Goal: Transaction & Acquisition: Purchase product/service

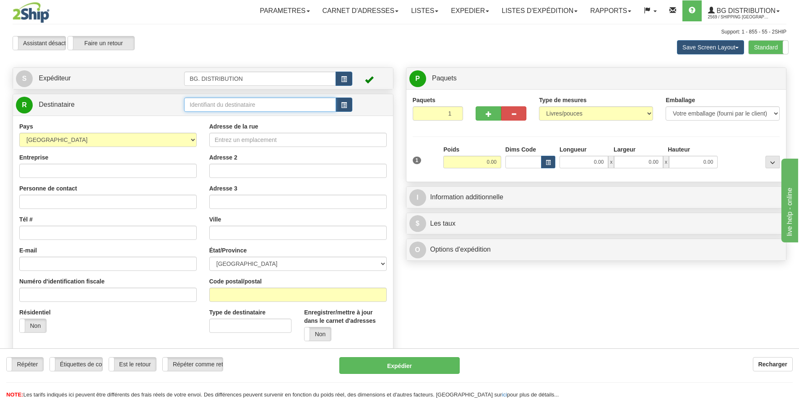
click at [230, 108] on input "text" at bounding box center [260, 105] width 152 height 14
type input "20371"
click button "Supprimer" at bounding box center [0, 0] width 0 height 0
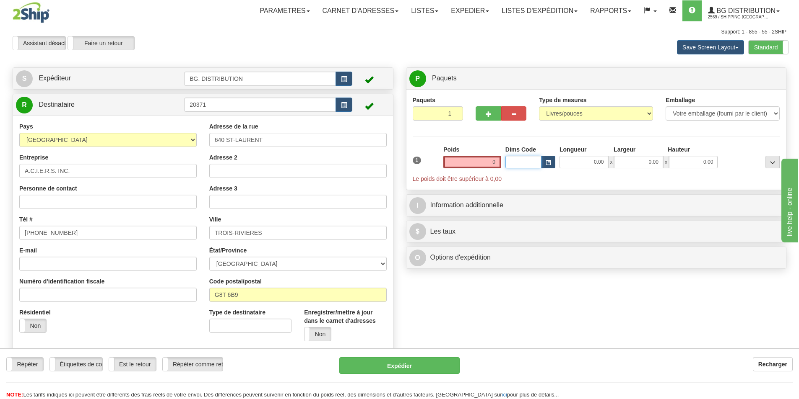
type input "0.00"
click at [480, 167] on input "0.00" at bounding box center [472, 162] width 58 height 13
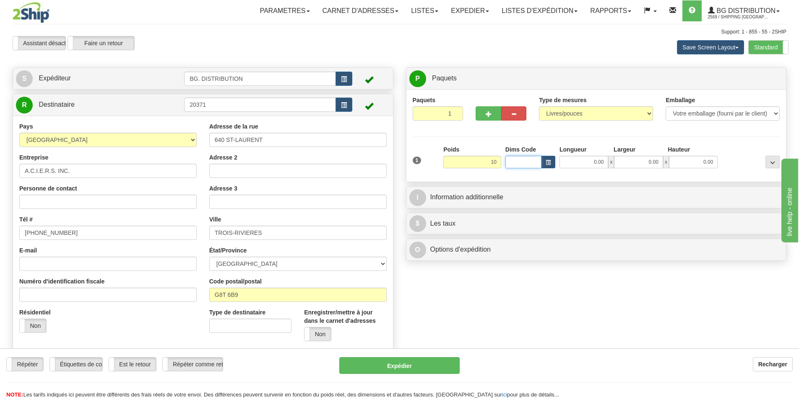
type input "10.00"
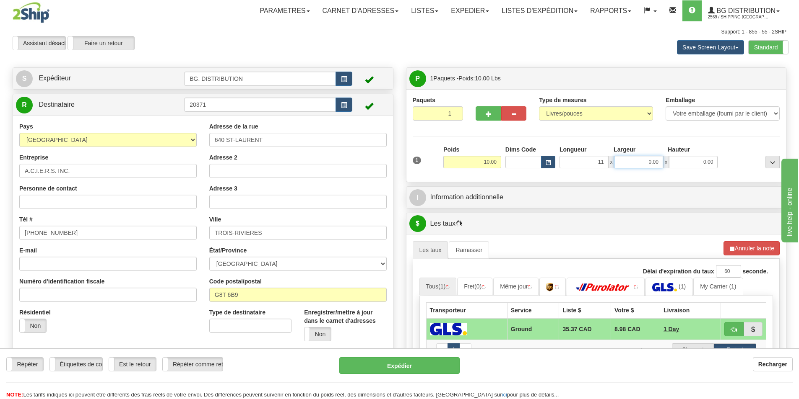
type input "11.00"
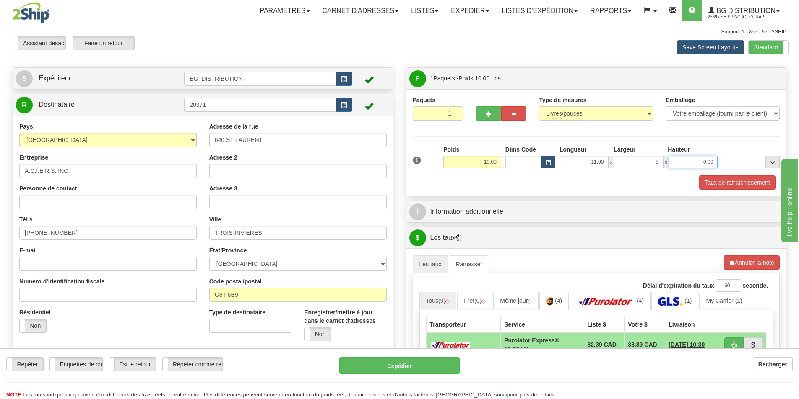
type input "8.00"
type input "3.00"
click at [419, 188] on div "Taux de rafraîchissement" at bounding box center [595, 183] width 371 height 14
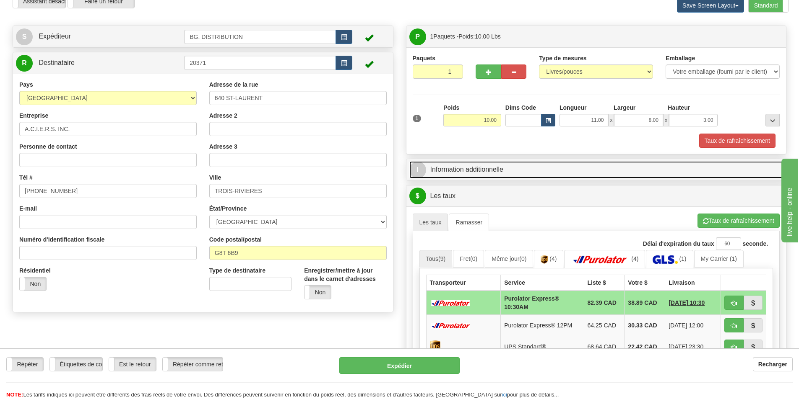
click at [467, 165] on link "I Information additionnelle" at bounding box center [596, 169] width 374 height 17
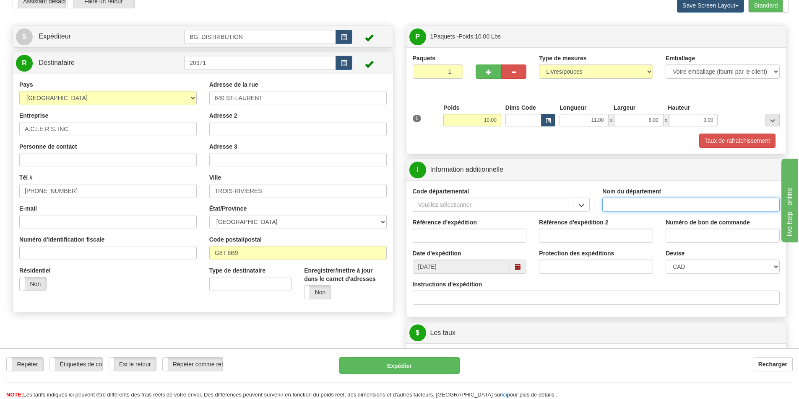
click at [619, 205] on input "Nom du département" at bounding box center [690, 205] width 177 height 14
type input "."
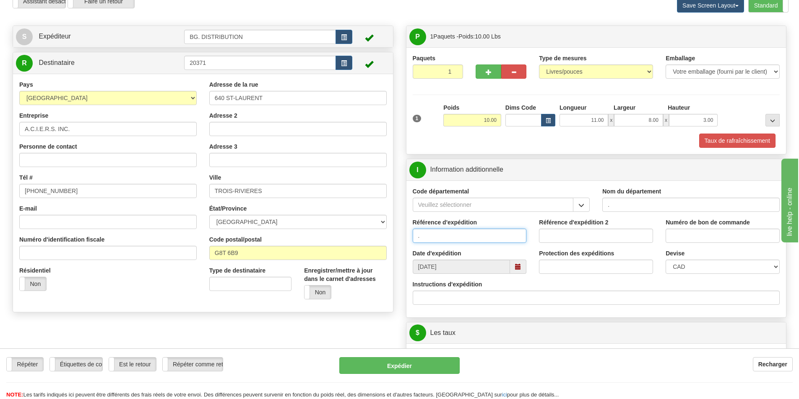
type input "."
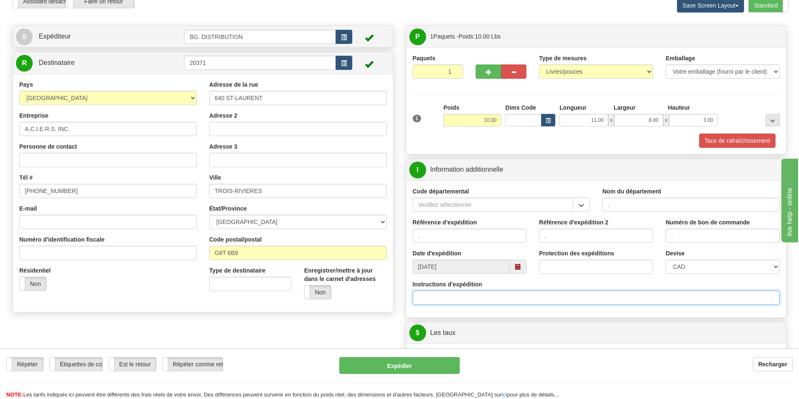
click at [445, 302] on input "Instructions d'expédition" at bounding box center [595, 298] width 367 height 14
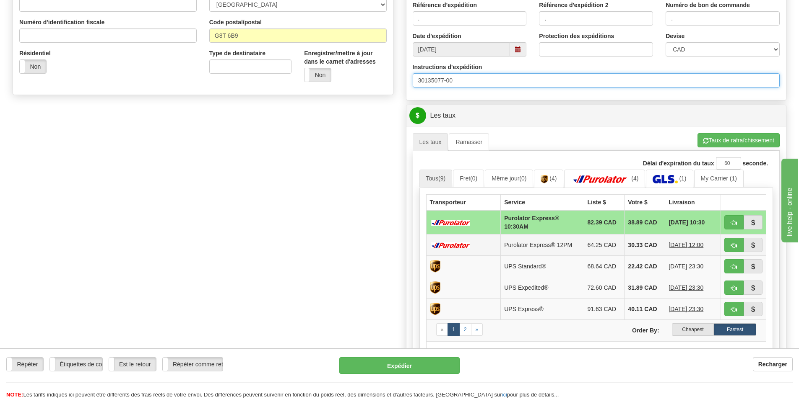
scroll to position [293, 0]
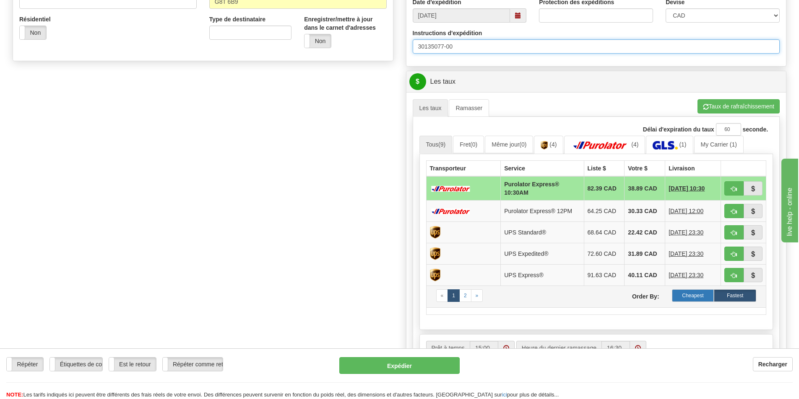
type input "30135077-00"
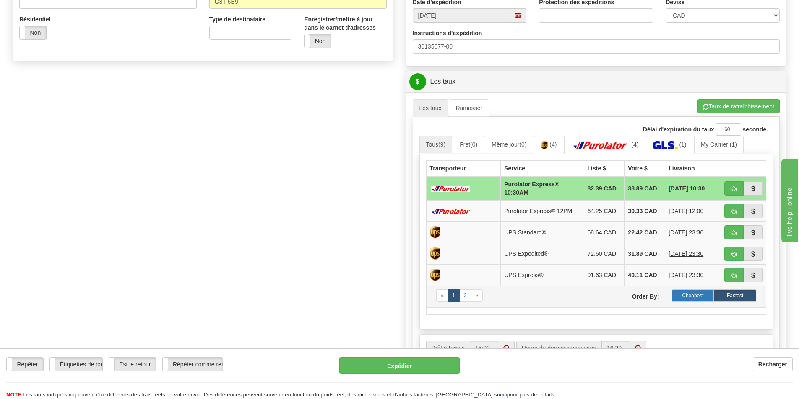
click at [688, 292] on label "Cheapest" at bounding box center [693, 296] width 42 height 13
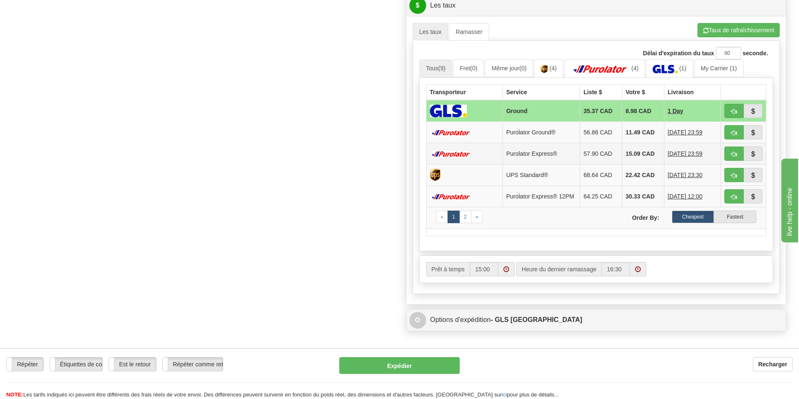
scroll to position [377, 0]
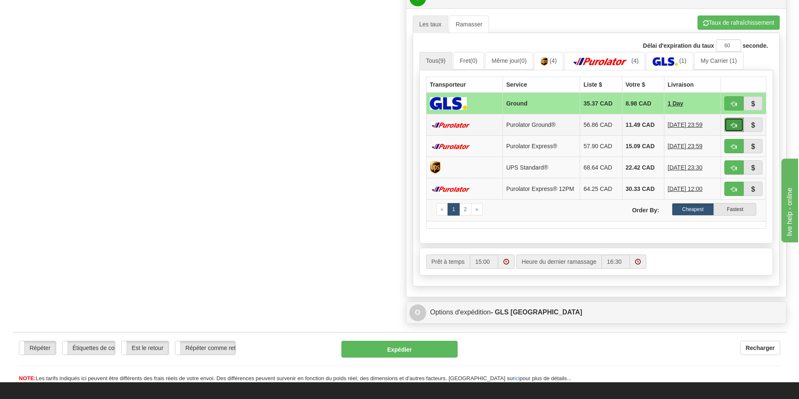
click at [734, 125] on span "button" at bounding box center [734, 125] width 6 height 5
type input "260"
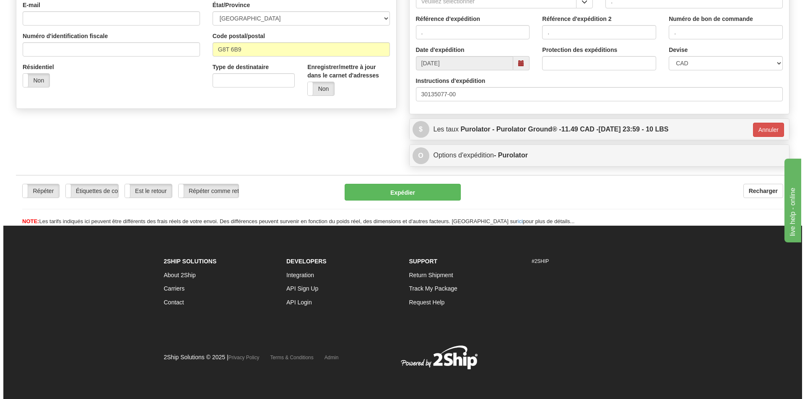
scroll to position [246, 0]
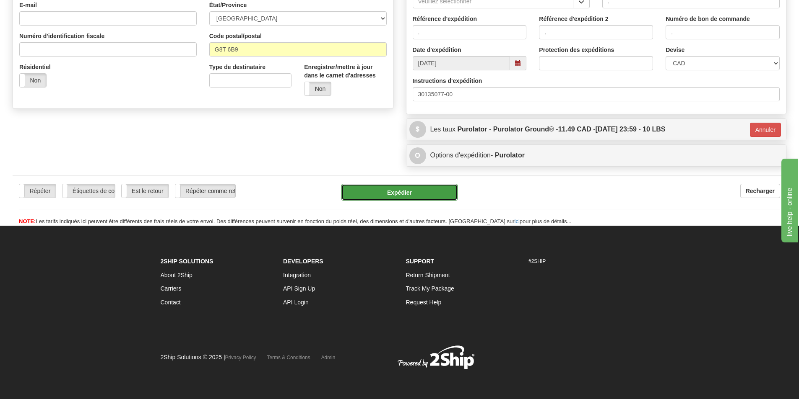
click at [412, 192] on button "Expédier" at bounding box center [399, 192] width 116 height 17
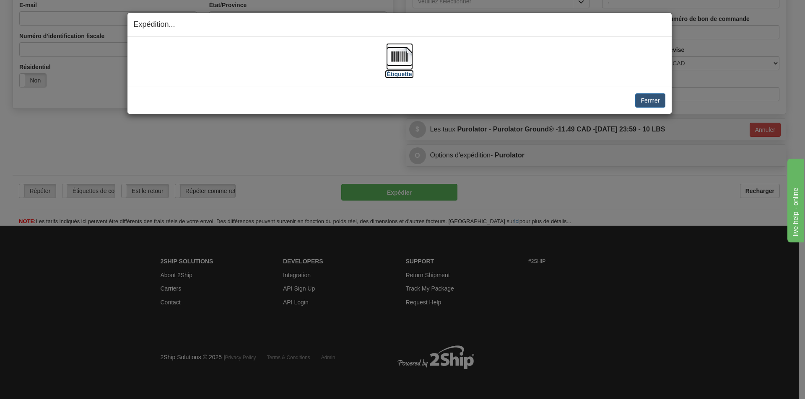
click at [402, 60] on img at bounding box center [399, 56] width 27 height 27
click at [646, 103] on button "Fermer" at bounding box center [650, 100] width 30 height 14
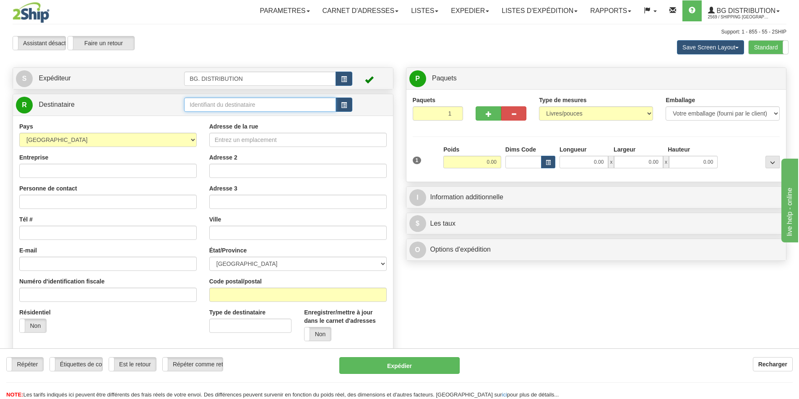
click at [222, 104] on input "text" at bounding box center [260, 105] width 152 height 14
type input "20231"
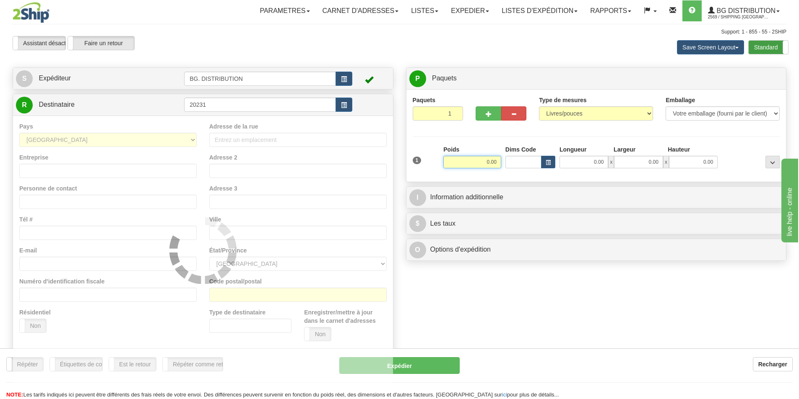
click at [765, 50] on label "Standard" at bounding box center [767, 47] width 39 height 13
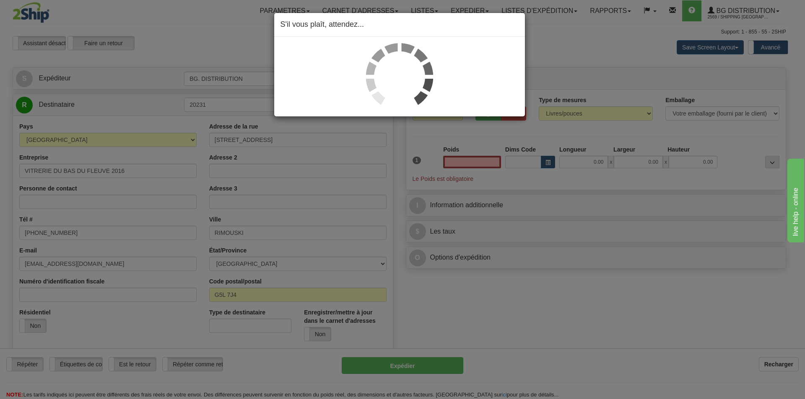
type input "0.00"
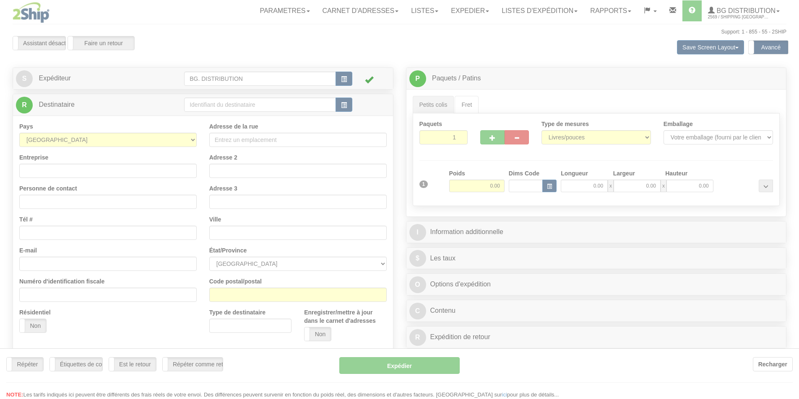
click at [223, 104] on div at bounding box center [399, 199] width 799 height 399
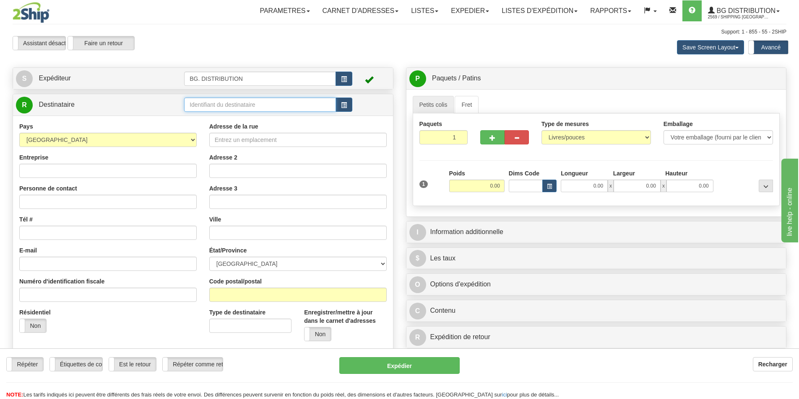
click at [233, 105] on input "text" at bounding box center [260, 105] width 152 height 14
type input "20231"
click button "Supprimer" at bounding box center [0, 0] width 0 height 0
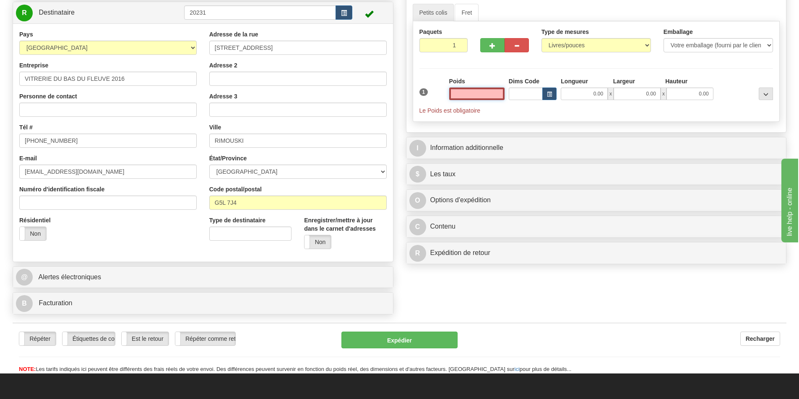
scroll to position [84, 0]
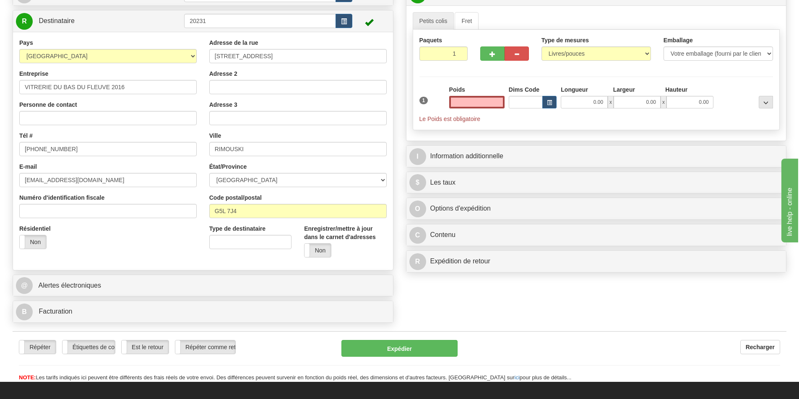
type input "0.00"
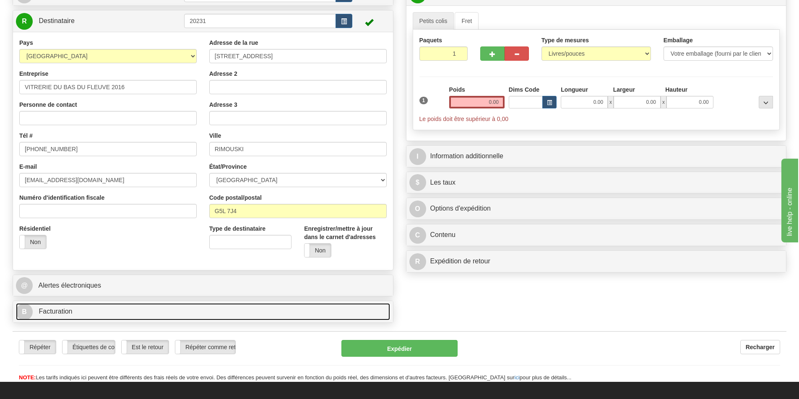
click at [96, 317] on link "B Facturation" at bounding box center [203, 311] width 374 height 17
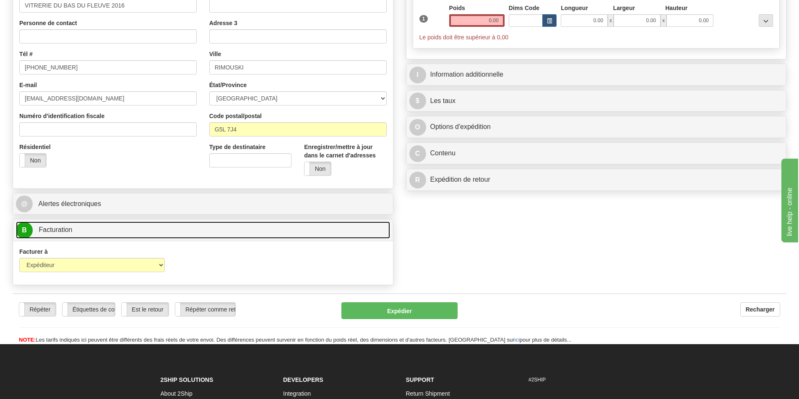
scroll to position [168, 0]
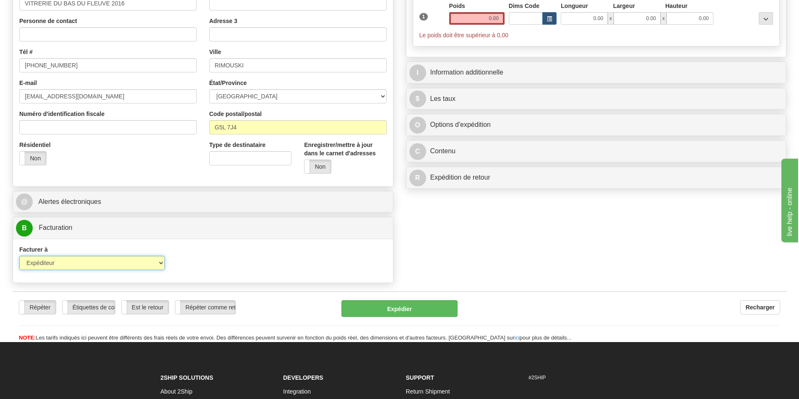
click at [54, 267] on select "Expéditeur Destinataire Tierce personne Collecter" at bounding box center [91, 263] width 145 height 14
select select "2"
click at [19, 256] on select "Expéditeur Destinataire Tierce personne Collecter" at bounding box center [91, 263] width 145 height 14
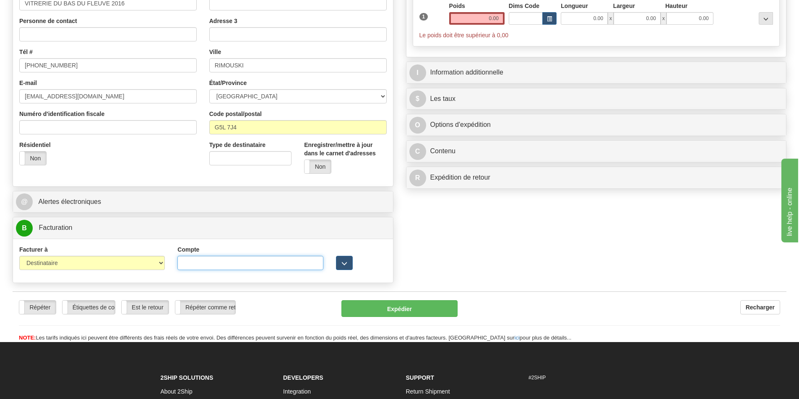
click at [221, 267] on input "Compte" at bounding box center [249, 263] width 145 height 14
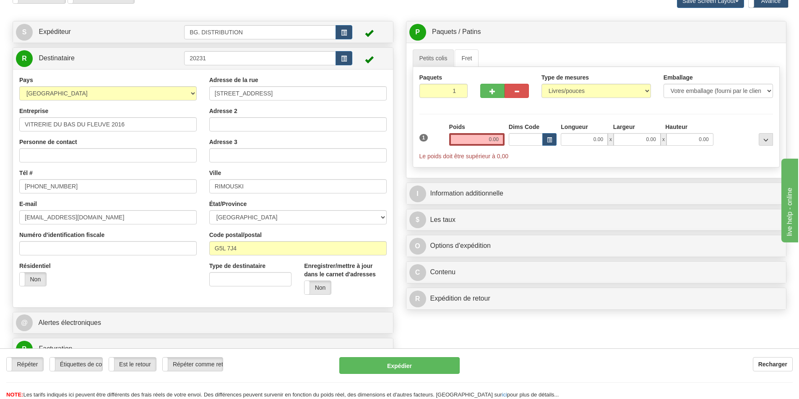
scroll to position [42, 0]
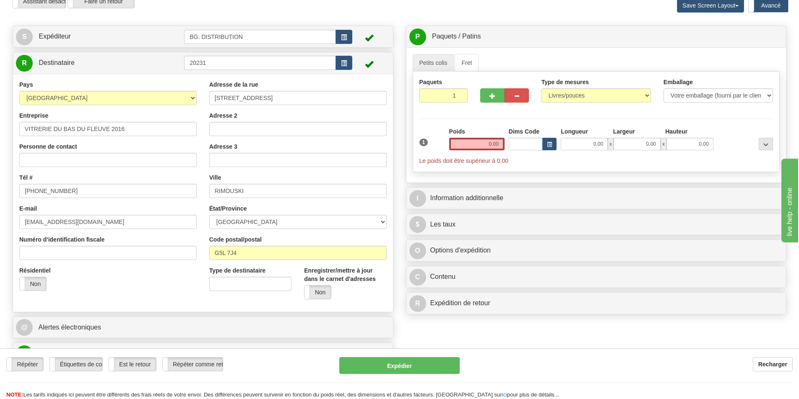
type input "5974231"
click at [485, 142] on input "0.00" at bounding box center [476, 144] width 55 height 13
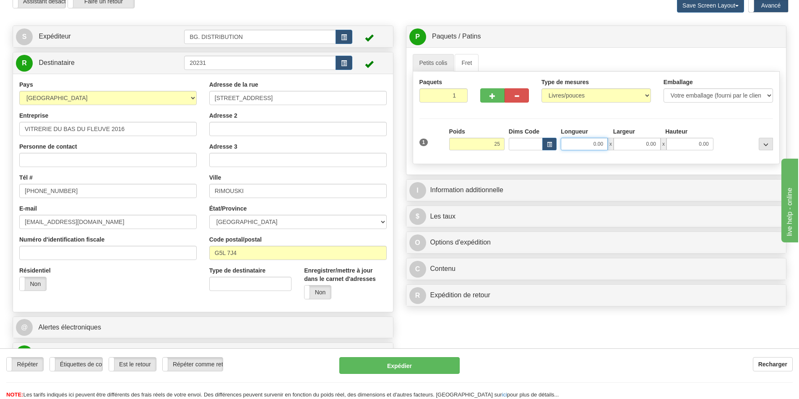
type input "25.00"
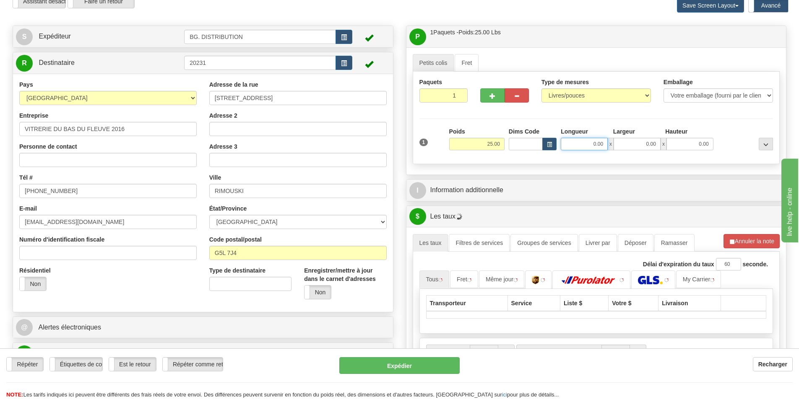
click at [597, 144] on input "0.00" at bounding box center [583, 144] width 47 height 13
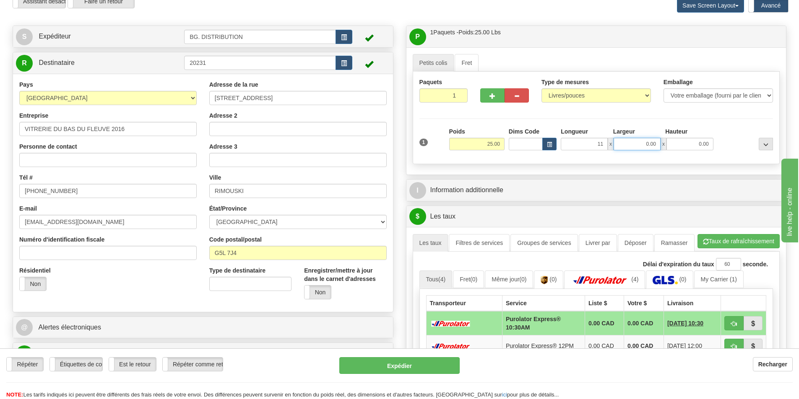
type input "11.00"
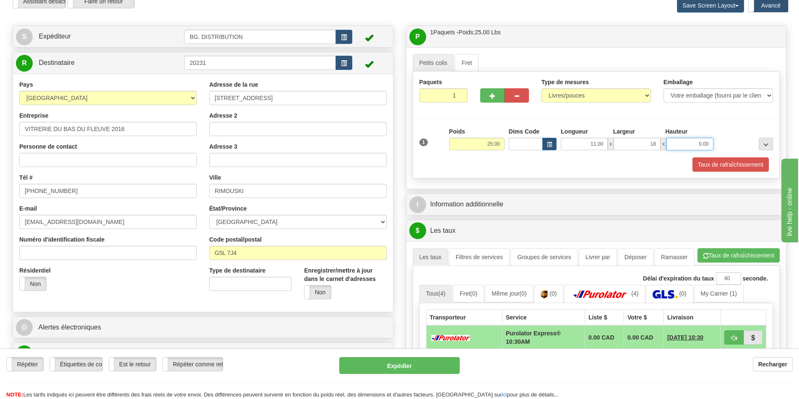
type input "18.00"
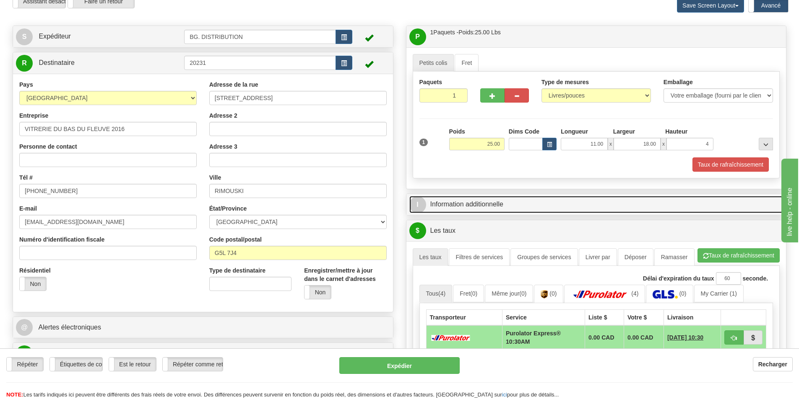
type input "4.00"
click at [534, 204] on link "I Information additionnelle" at bounding box center [596, 204] width 374 height 17
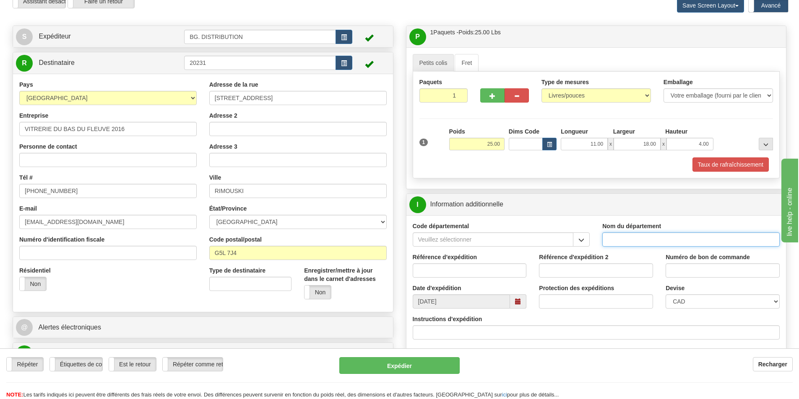
click at [626, 242] on input "Nom du département" at bounding box center [690, 240] width 177 height 14
type input "."
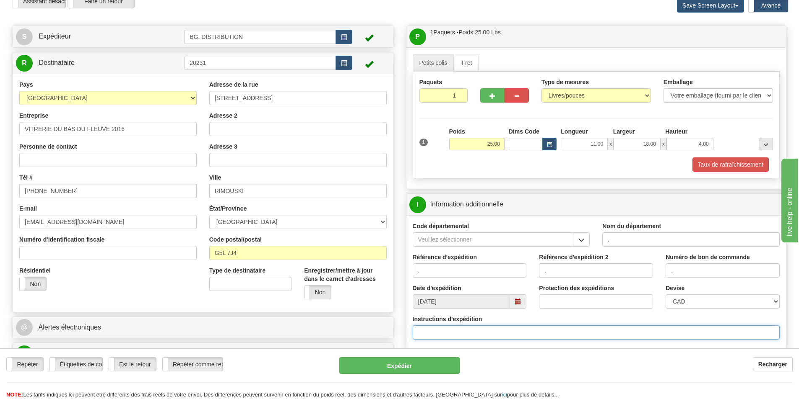
click at [488, 331] on input "Instructions d'expédition" at bounding box center [595, 333] width 367 height 14
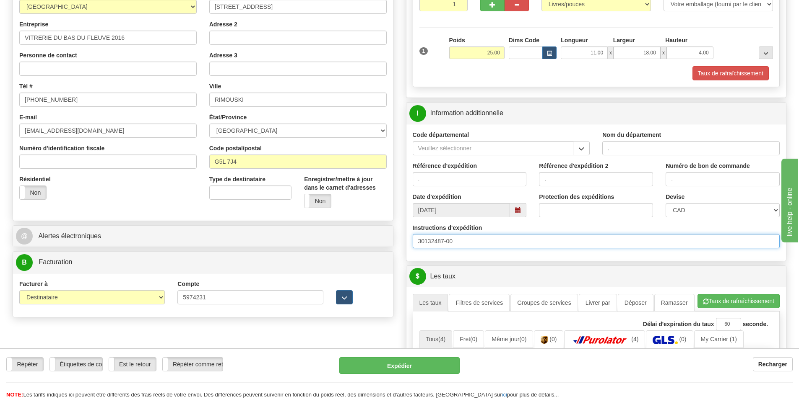
scroll to position [210, 0]
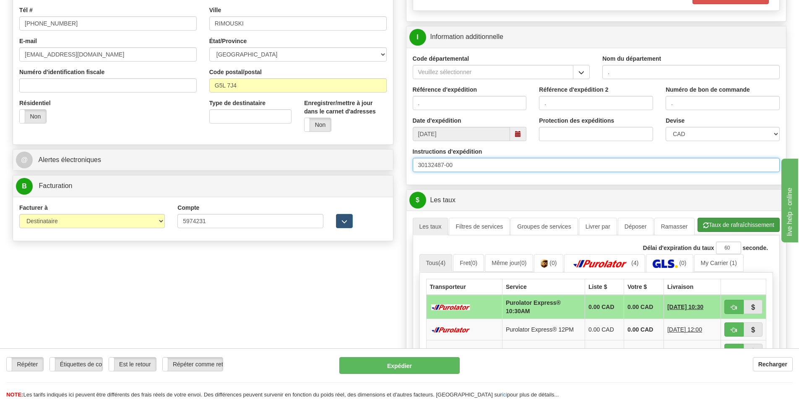
type input "30132487-00"
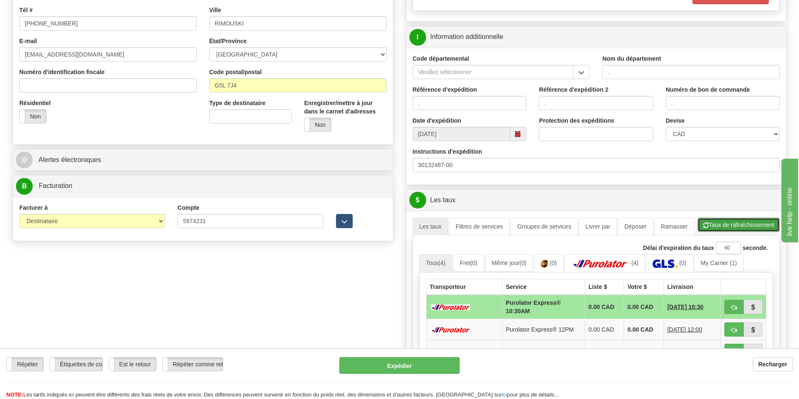
click at [726, 226] on button "Taux de rafraîchissement" at bounding box center [738, 225] width 82 height 14
click at [692, 307] on span "10/08/2025 10:30" at bounding box center [685, 307] width 36 height 8
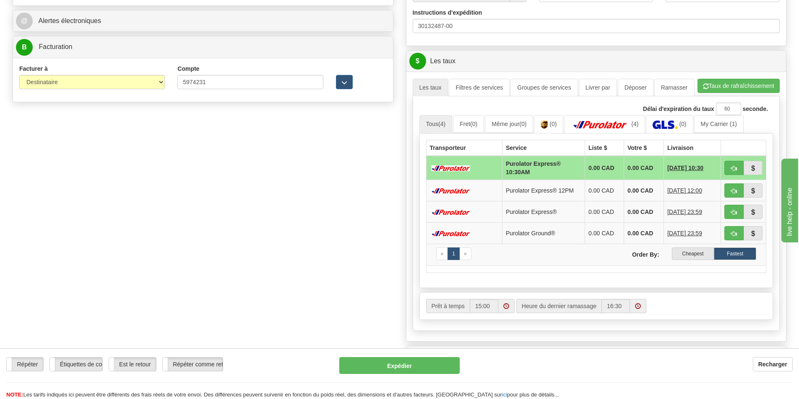
scroll to position [377, 0]
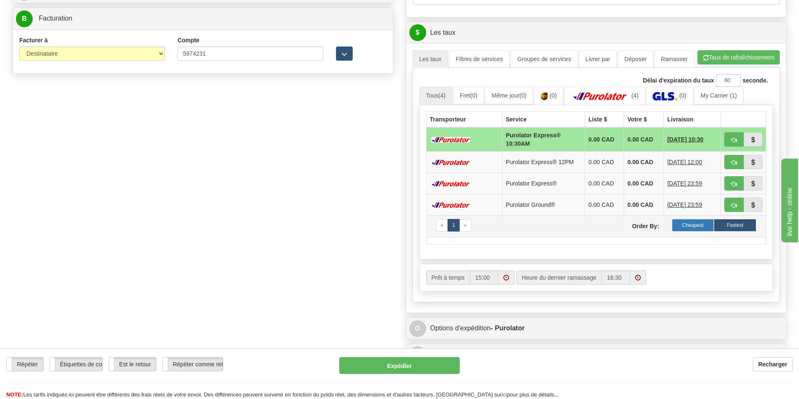
click at [693, 227] on label "Cheapest" at bounding box center [693, 225] width 42 height 13
click at [737, 181] on button "button" at bounding box center [733, 183] width 19 height 14
type input "202"
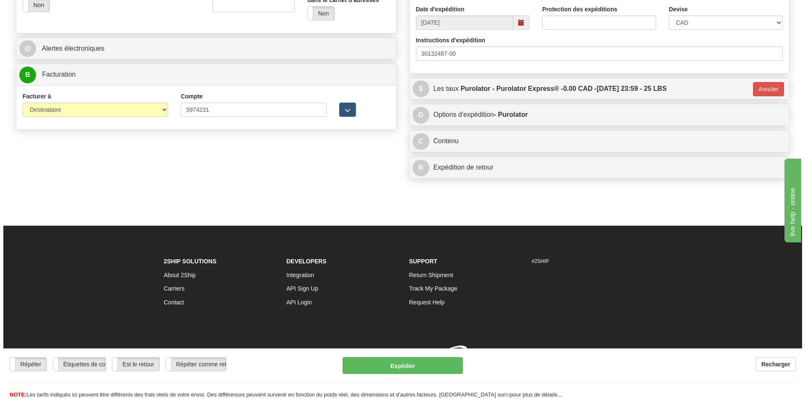
scroll to position [333, 0]
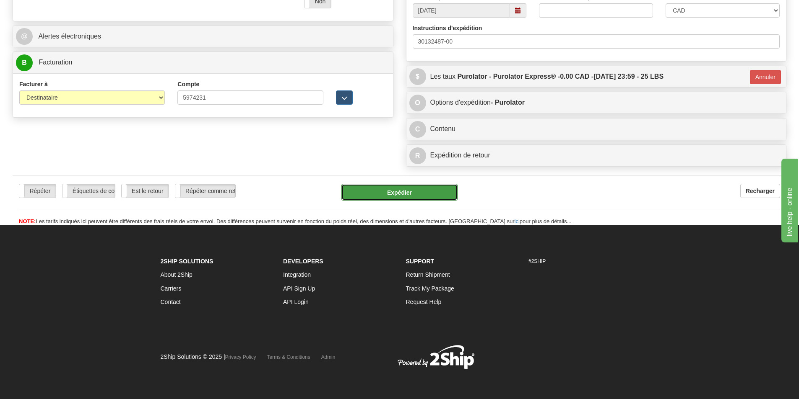
click at [414, 195] on button "Expédier" at bounding box center [399, 192] width 116 height 17
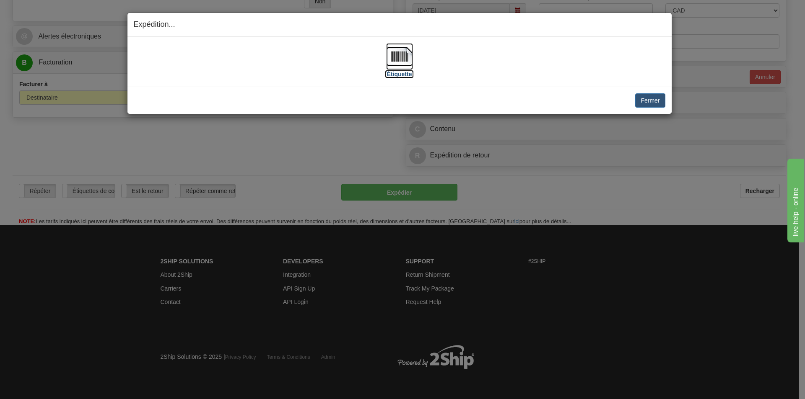
click at [393, 58] on img at bounding box center [399, 56] width 27 height 27
click at [655, 99] on button "Fermer" at bounding box center [650, 100] width 30 height 14
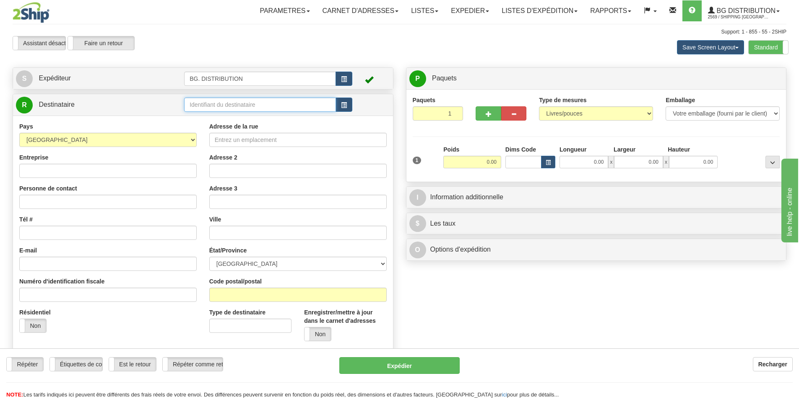
click at [215, 104] on input "text" at bounding box center [260, 105] width 152 height 14
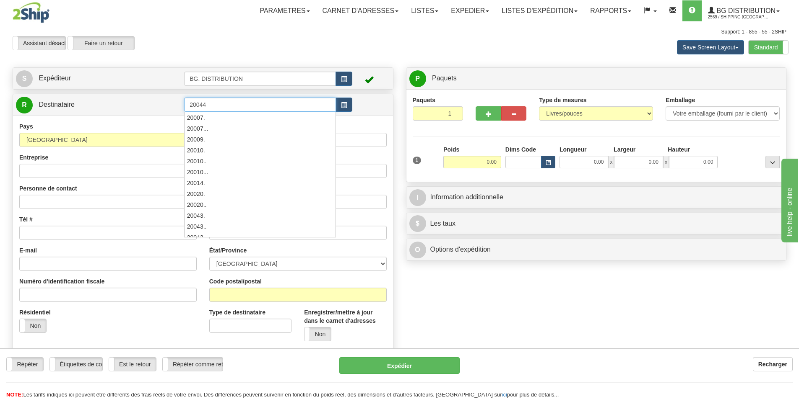
type input "20044"
click button "Supprimer" at bounding box center [0, 0] width 0 height 0
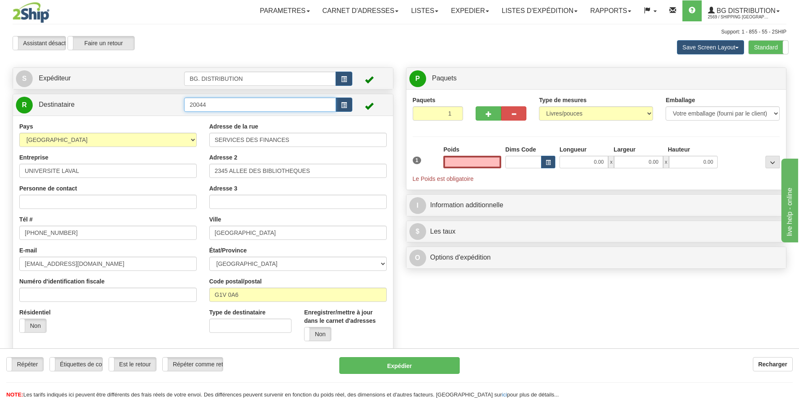
type input "0.00"
click at [233, 106] on input "20044" at bounding box center [260, 105] width 152 height 14
type input "20044."
click button "Supprimer" at bounding box center [0, 0] width 0 height 0
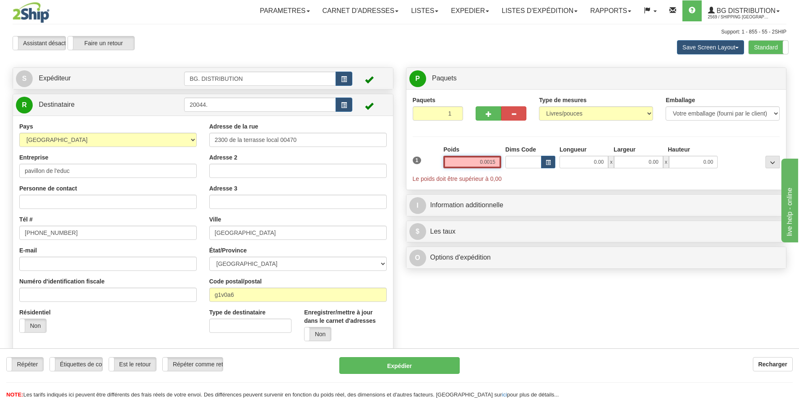
drag, startPoint x: 458, startPoint y: 158, endPoint x: 577, endPoint y: 156, distance: 119.5
click at [577, 156] on div "1 Poids 0.0015 Dims Code x x" at bounding box center [595, 164] width 371 height 38
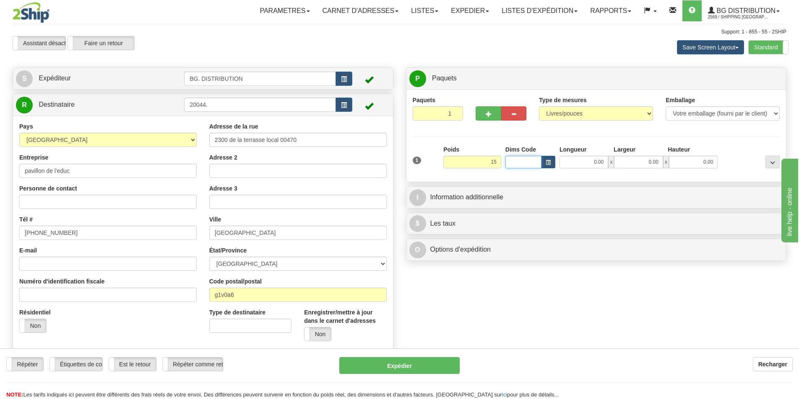
type input "15.00"
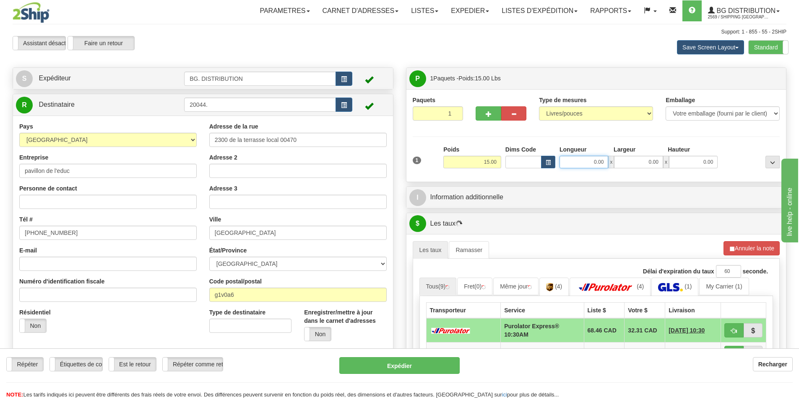
click at [577, 157] on input "0.00" at bounding box center [583, 162] width 49 height 13
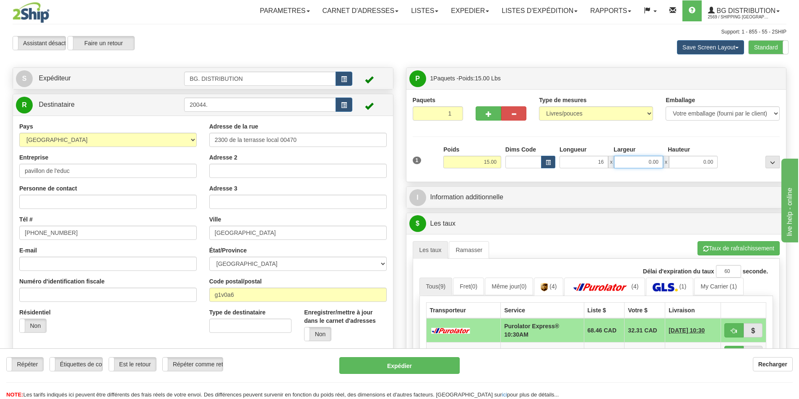
type input "16.00"
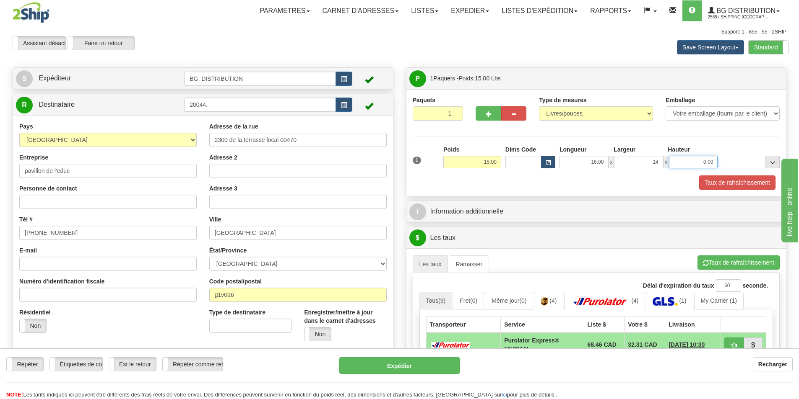
type input "14.00"
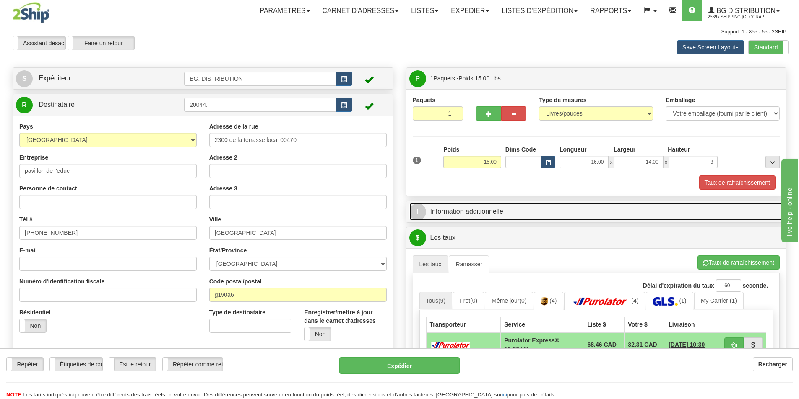
type input "8.00"
click at [527, 208] on link "I Information additionnelle" at bounding box center [596, 211] width 374 height 17
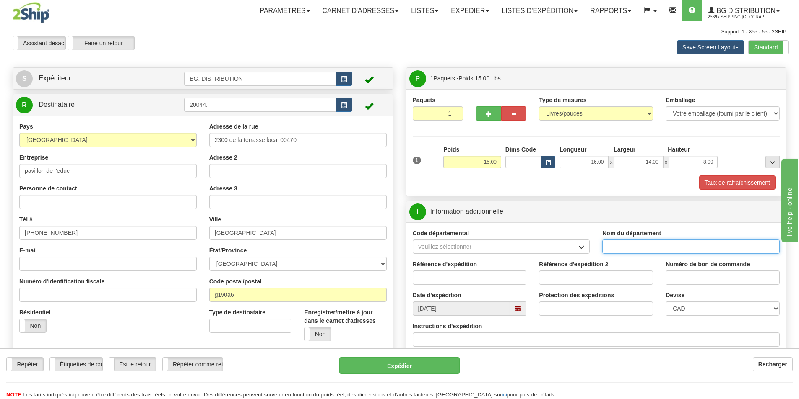
click at [647, 246] on input "Nom du département" at bounding box center [690, 247] width 177 height 14
type input "."
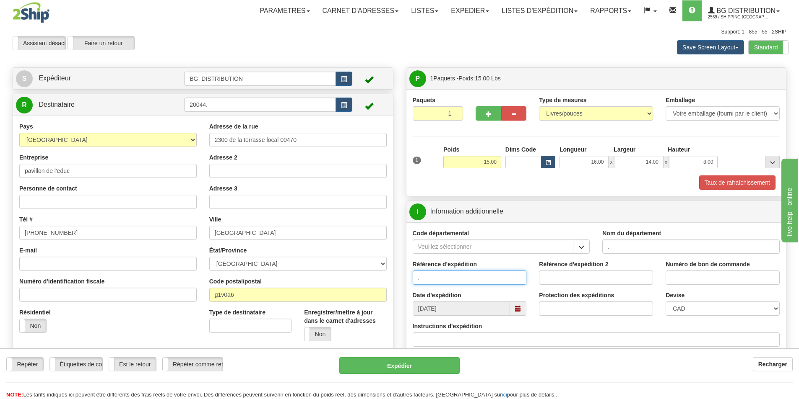
type input "."
drag, startPoint x: 517, startPoint y: 336, endPoint x: 513, endPoint y: 341, distance: 6.0
click at [517, 336] on input "Instructions d'expédition" at bounding box center [595, 340] width 367 height 14
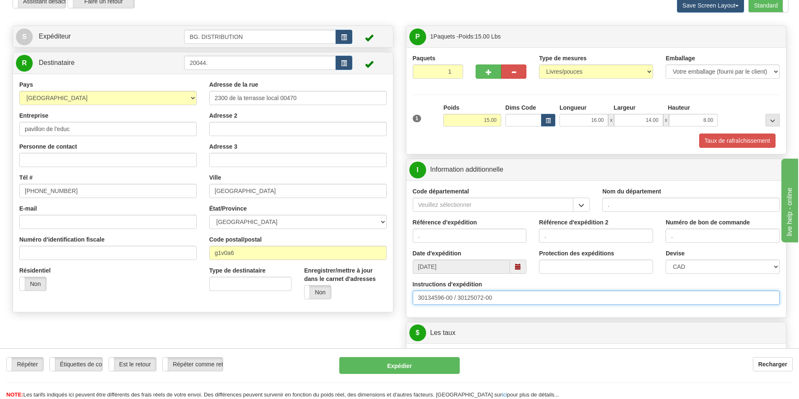
scroll to position [335, 0]
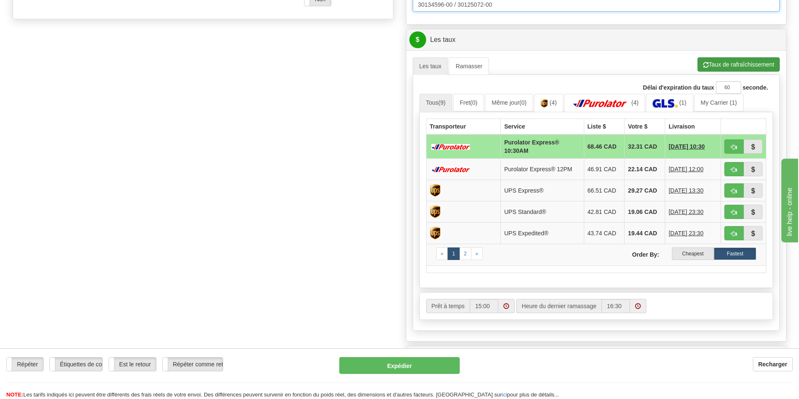
type input "30134596-00 / 30125072-00"
click at [718, 66] on button "Taux de rafraîchissement" at bounding box center [738, 64] width 82 height 14
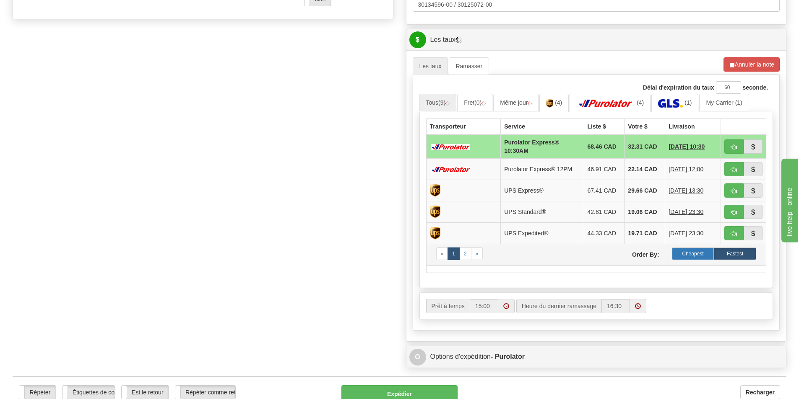
click at [692, 256] on label "Cheapest" at bounding box center [693, 254] width 42 height 13
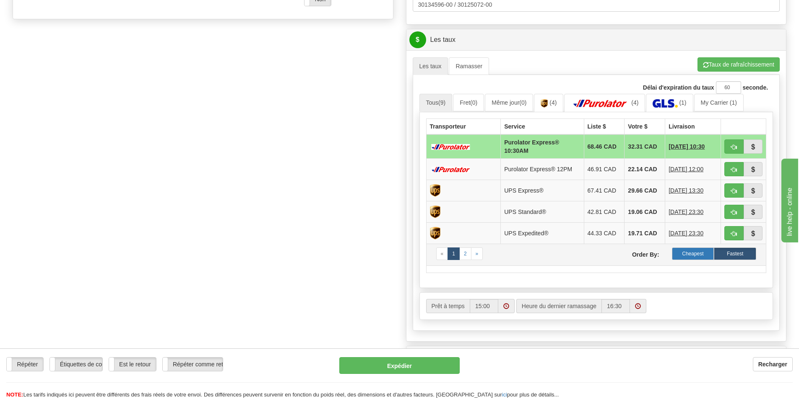
click at [695, 255] on label "Cheapest" at bounding box center [693, 254] width 42 height 13
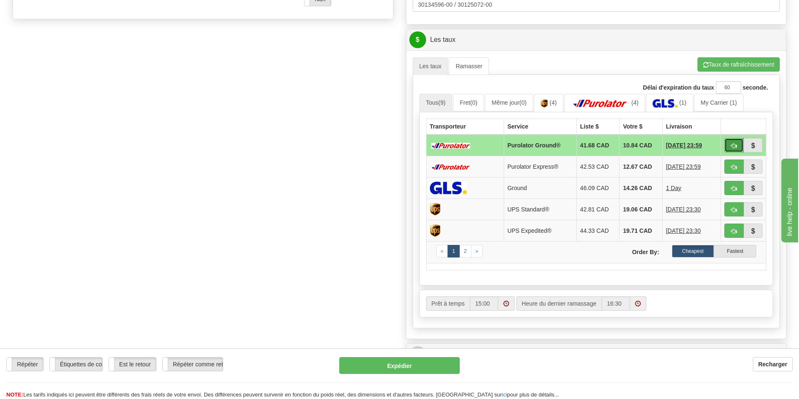
click at [733, 142] on button "button" at bounding box center [733, 145] width 19 height 14
type input "260"
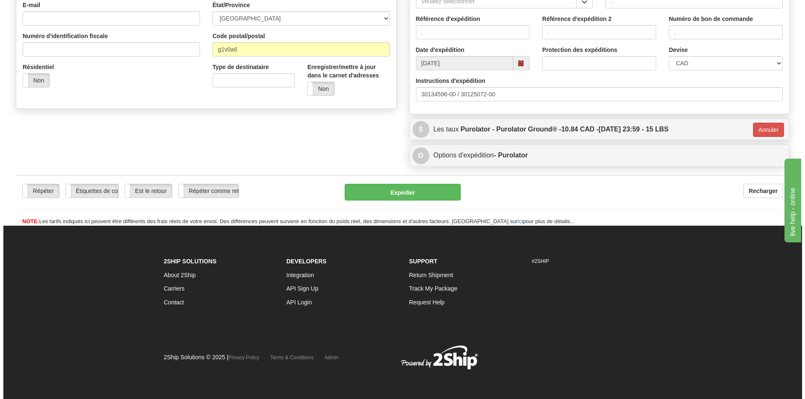
scroll to position [246, 0]
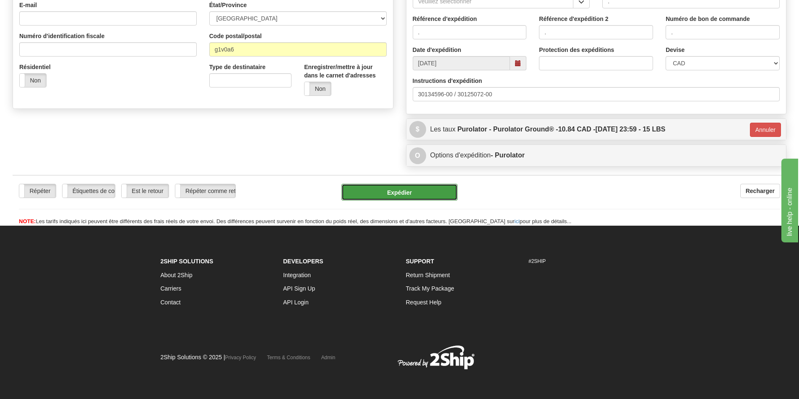
click at [392, 198] on button "Expédier" at bounding box center [399, 192] width 116 height 17
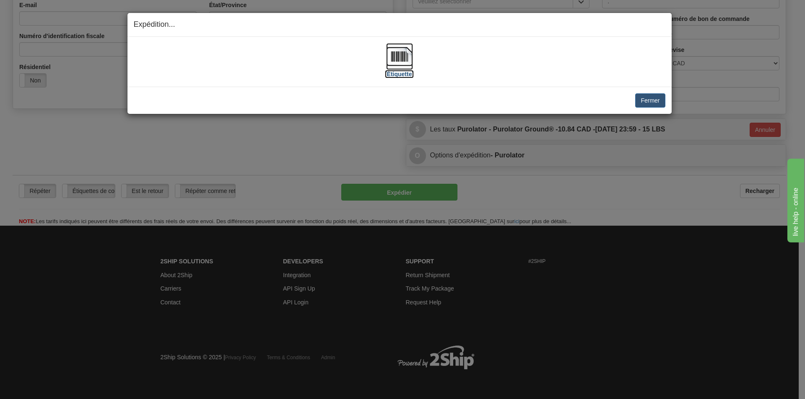
click at [398, 59] on img at bounding box center [399, 56] width 27 height 27
click at [640, 98] on button "Fermer" at bounding box center [650, 100] width 30 height 14
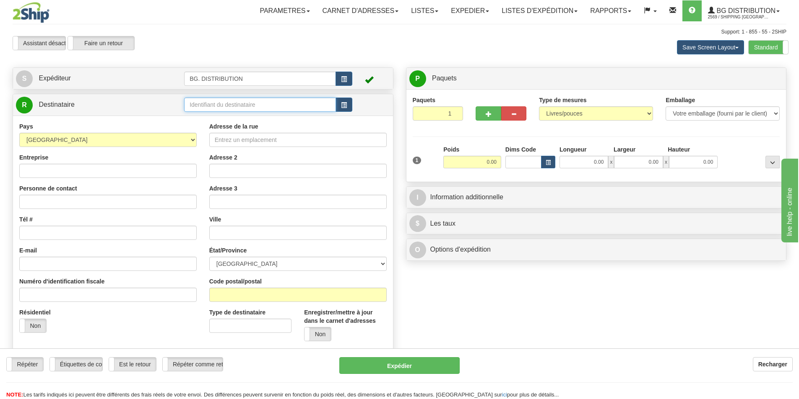
click at [258, 103] on input "text" at bounding box center [260, 105] width 152 height 14
click at [200, 130] on div "OTTAWA" at bounding box center [259, 128] width 144 height 9
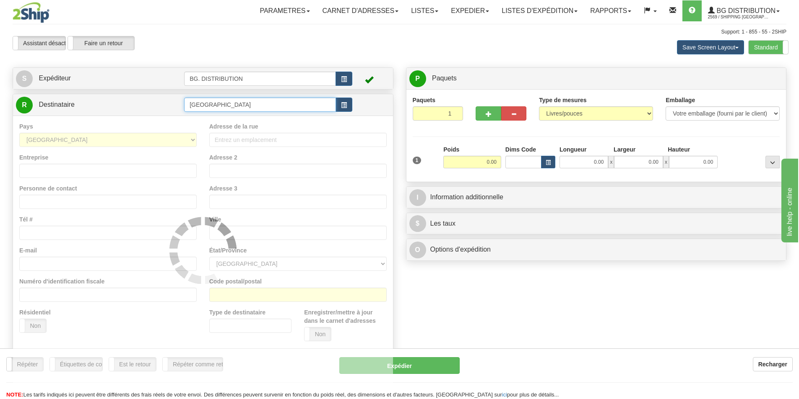
type input "OTTAWA"
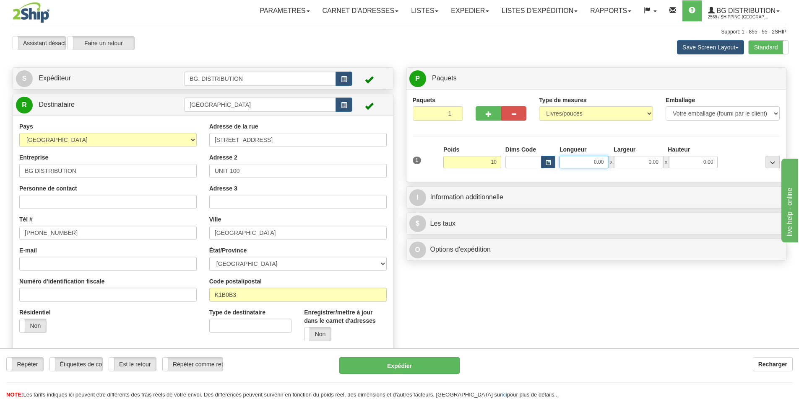
type input "10.00"
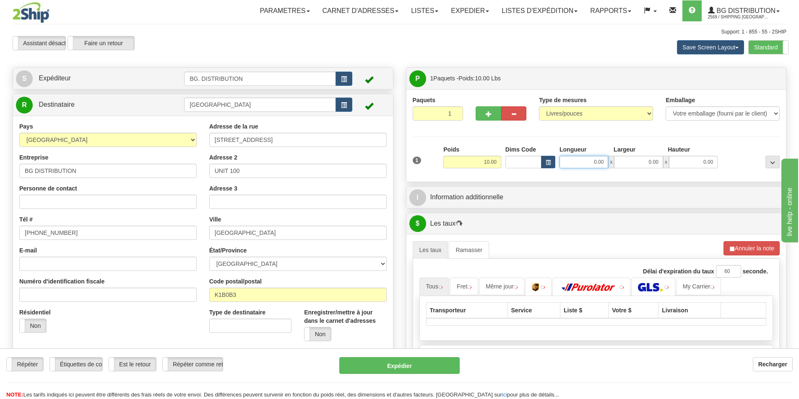
click at [579, 159] on input "0.00" at bounding box center [583, 162] width 49 height 13
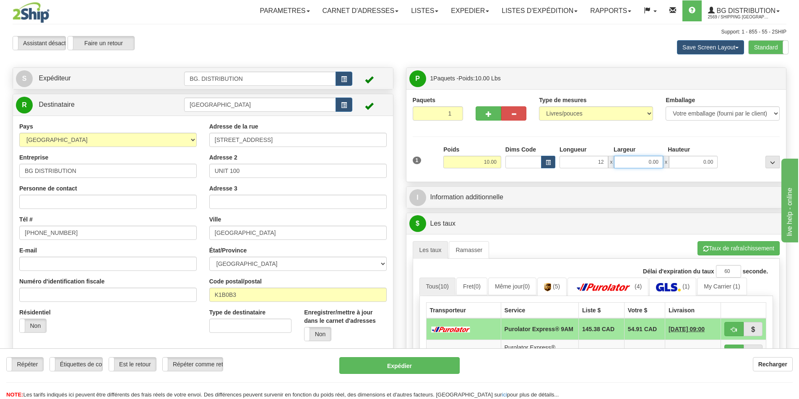
type input "12.00"
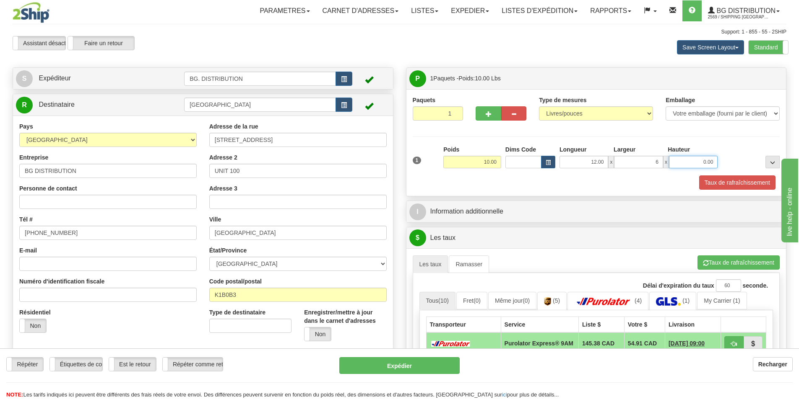
type input "6.00"
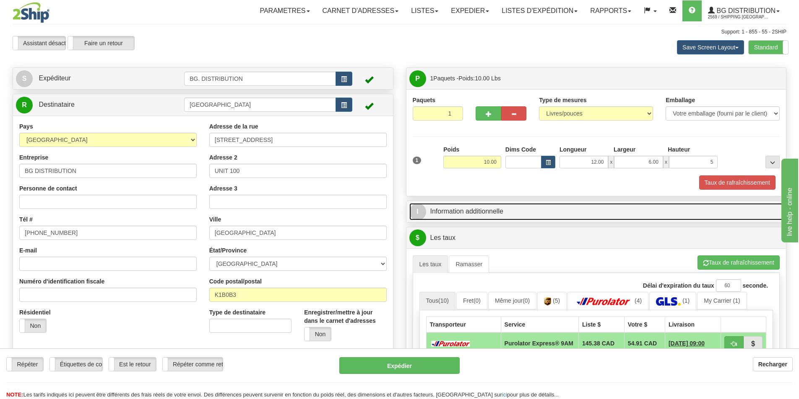
type input "5.00"
click at [570, 217] on link "I Information additionnelle" at bounding box center [596, 211] width 374 height 17
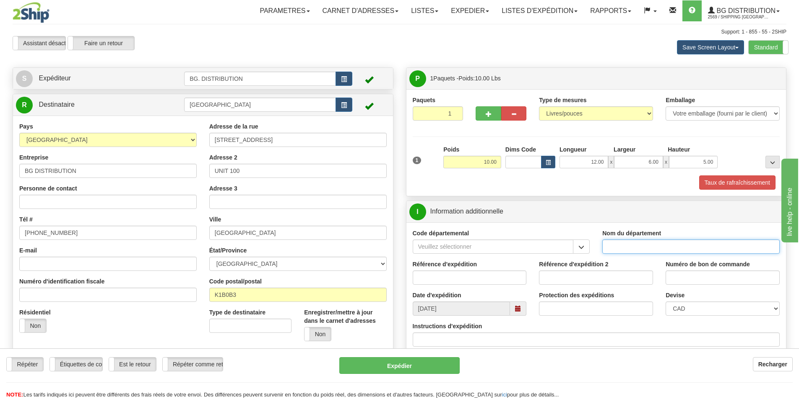
drag, startPoint x: 645, startPoint y: 241, endPoint x: 646, endPoint y: 246, distance: 5.1
click at [646, 246] on input "Nom du département" at bounding box center [690, 247] width 177 height 14
type input "."
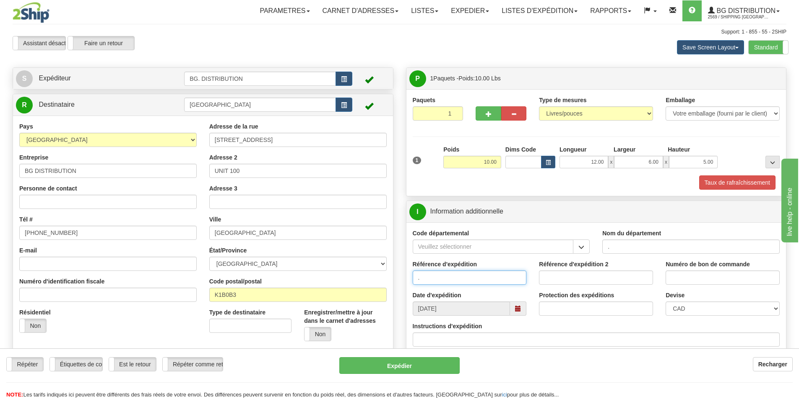
type input "."
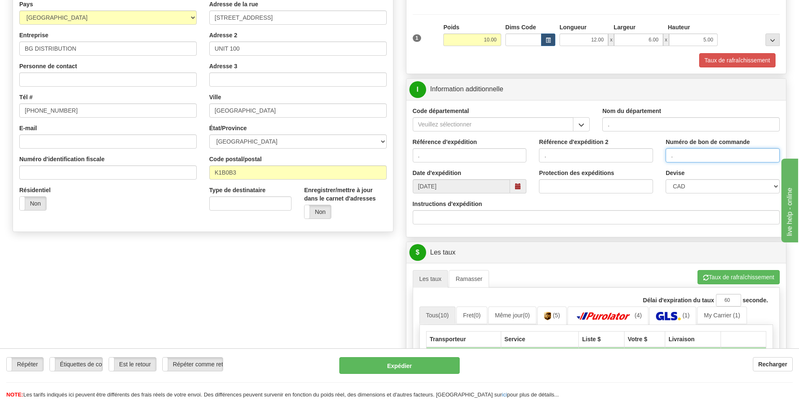
scroll to position [126, 0]
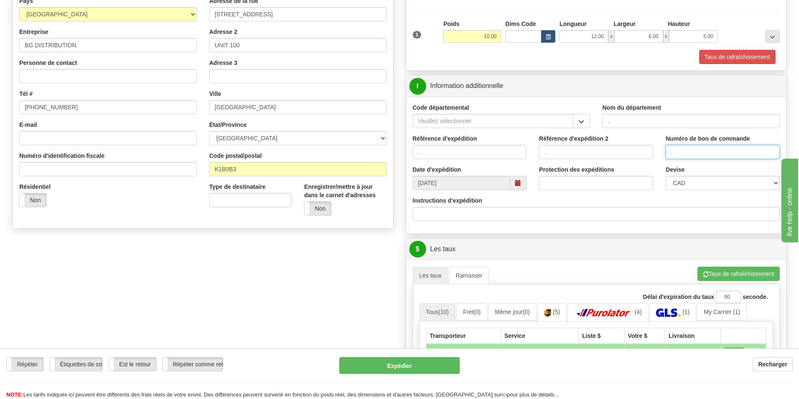
type input "."
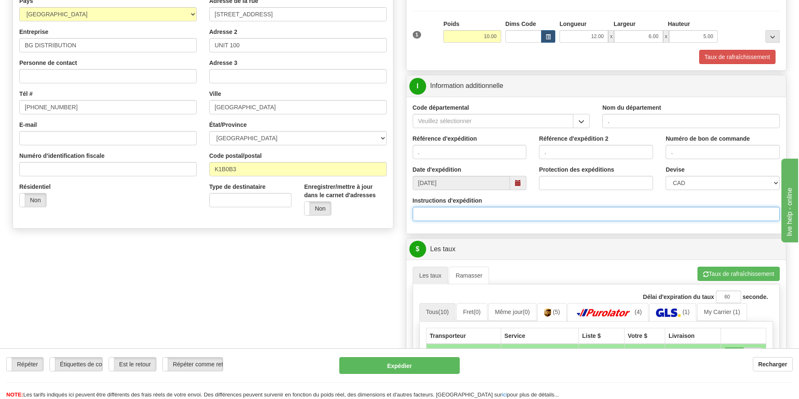
click at [491, 218] on input "Instructions d'expédition" at bounding box center [595, 214] width 367 height 14
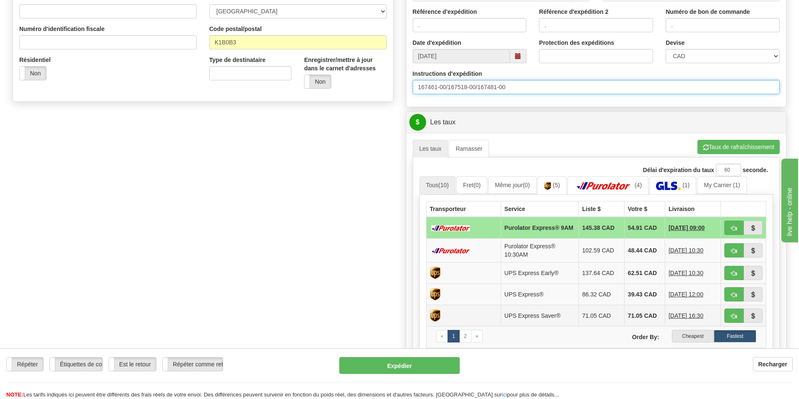
scroll to position [293, 0]
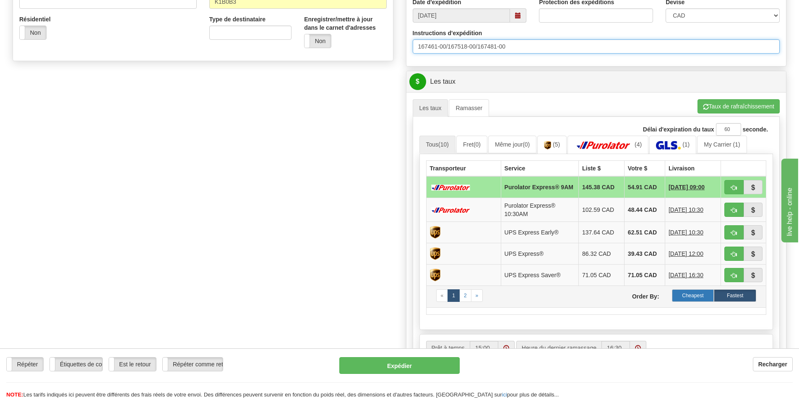
type input "167461-00/167518-00/167481-00"
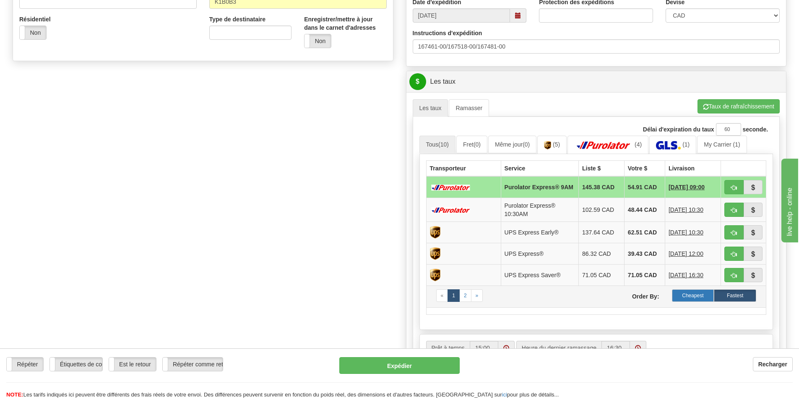
click at [688, 295] on label "Cheapest" at bounding box center [693, 296] width 42 height 13
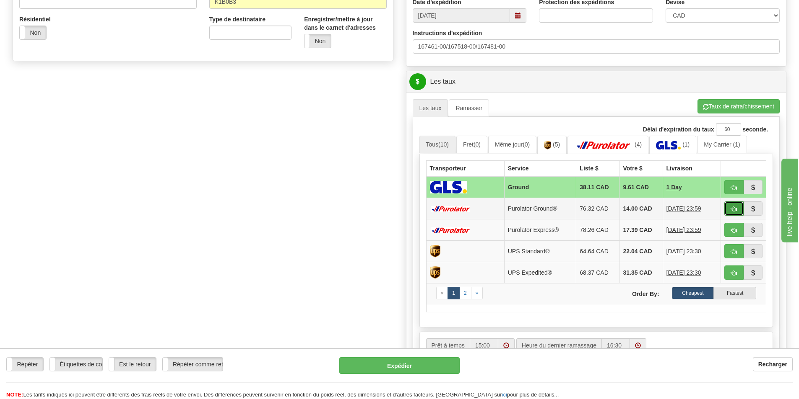
click at [726, 210] on button "button" at bounding box center [733, 209] width 19 height 14
type input "260"
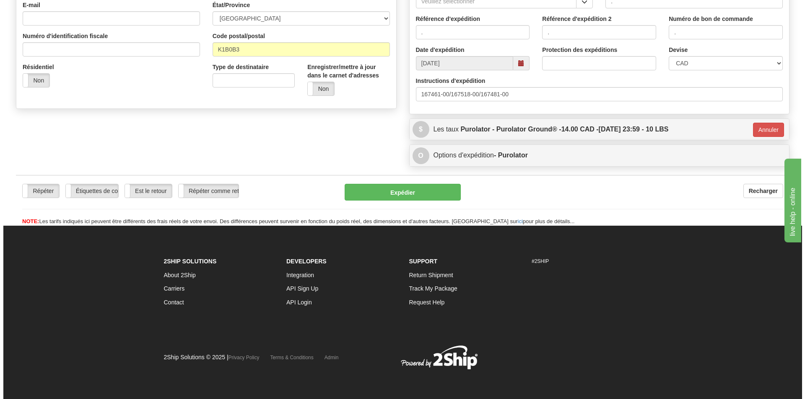
scroll to position [246, 0]
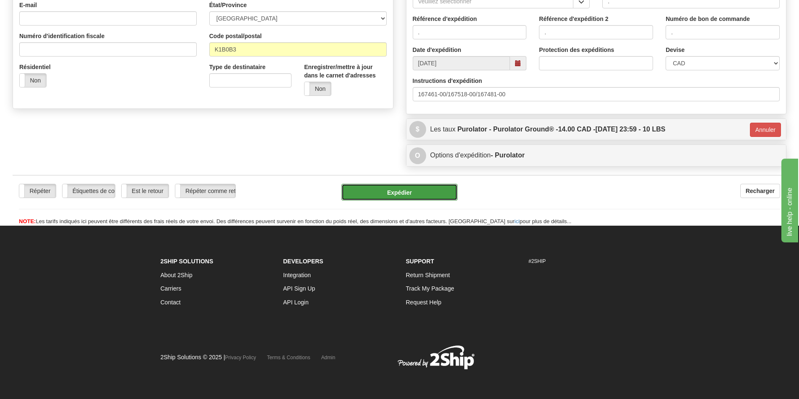
click at [412, 194] on button "Expédier" at bounding box center [399, 192] width 116 height 17
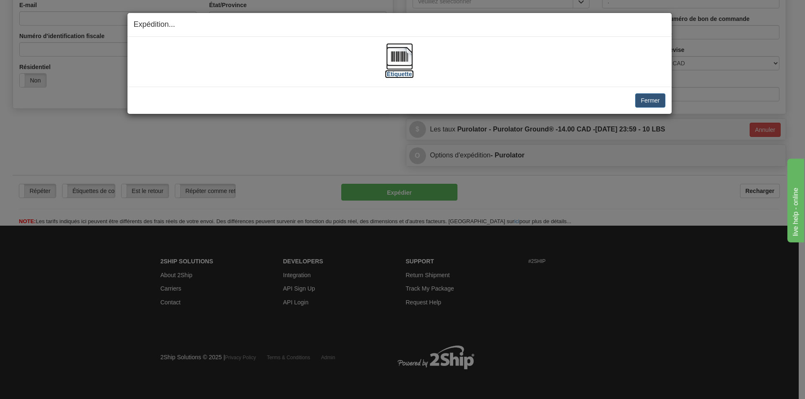
click at [405, 55] on img at bounding box center [399, 56] width 27 height 27
click at [637, 104] on button "Fermer" at bounding box center [650, 100] width 30 height 14
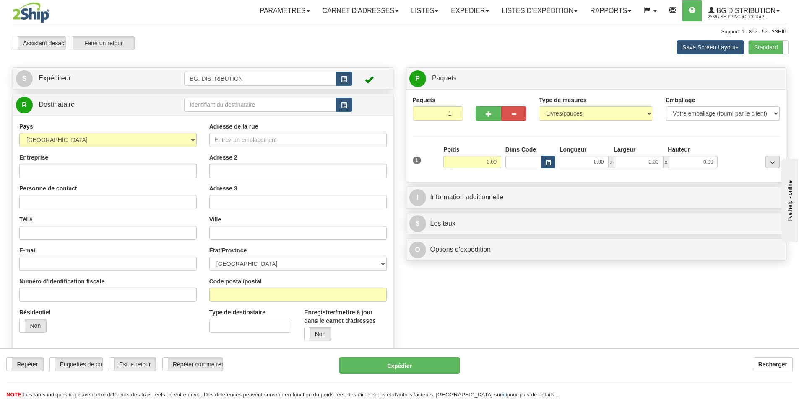
drag, startPoint x: 0, startPoint y: 267, endPoint x: 258, endPoint y: 78, distance: 320.0
click at [269, 43] on div "Assistant activé Assistant désactivé Faire un retour Faire un retour" at bounding box center [169, 43] width 327 height 14
click at [255, 104] on input "text" at bounding box center [260, 105] width 152 height 14
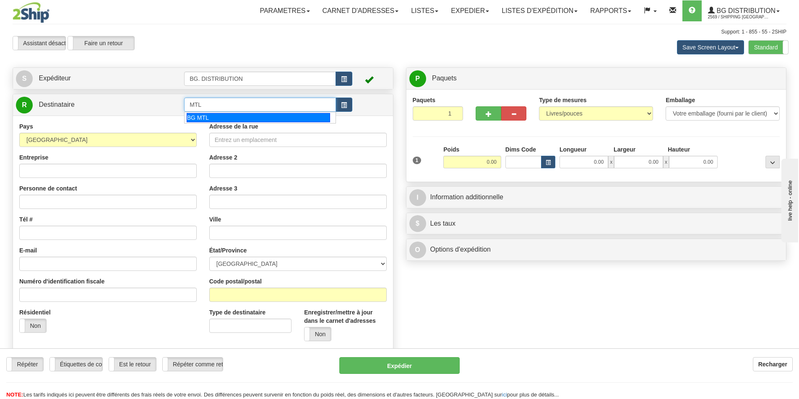
click at [213, 120] on div "BG MTL" at bounding box center [259, 117] width 144 height 9
type input "BG MTL"
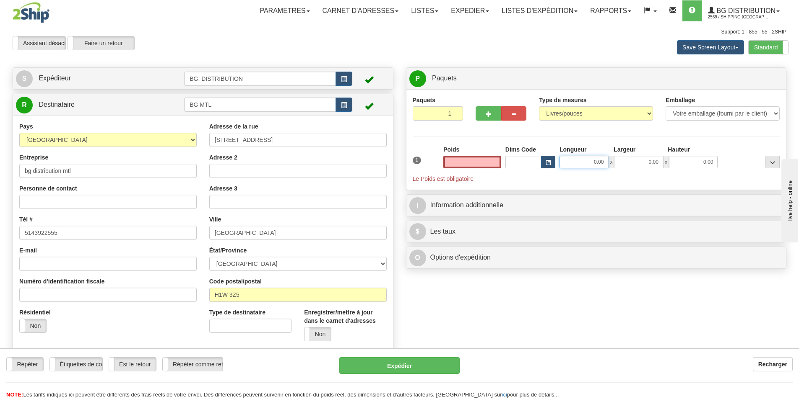
type input "0.00"
click at [595, 160] on input "0.00" at bounding box center [583, 162] width 49 height 13
type input "1.00"
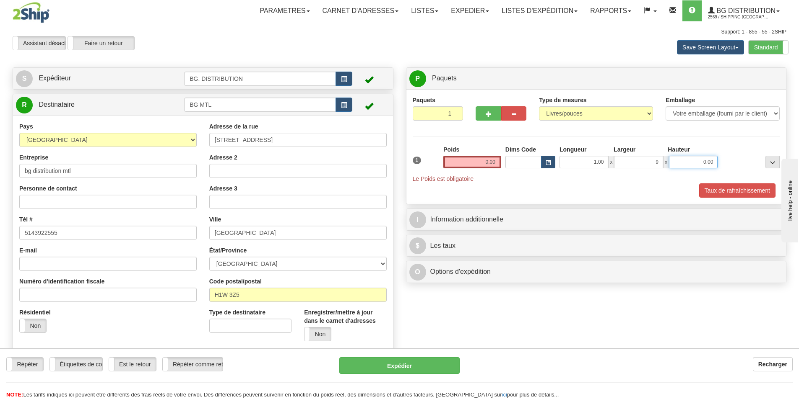
type input "9.00"
type input "1.00"
click at [596, 162] on input "1.00" at bounding box center [583, 162] width 49 height 13
type input "11.00"
drag, startPoint x: 477, startPoint y: 163, endPoint x: 496, endPoint y: 163, distance: 19.7
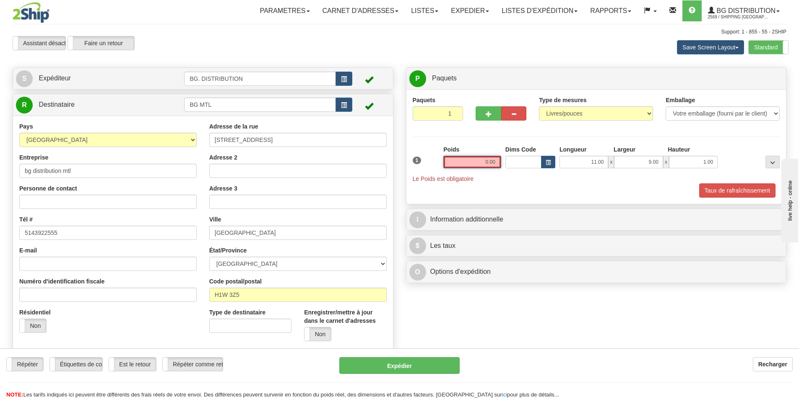
click at [479, 162] on input "0.00" at bounding box center [472, 162] width 58 height 13
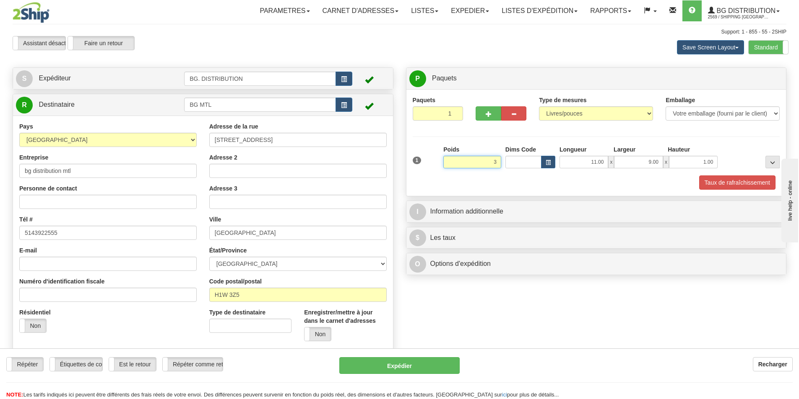
drag, startPoint x: 495, startPoint y: 162, endPoint x: 500, endPoint y: 158, distance: 7.0
click at [500, 158] on input "3" at bounding box center [472, 162] width 58 height 13
type input "2.00"
click at [645, 296] on div "Créer une étiquette pour le retour Créer un ramassage sans étiquette S Expédite…" at bounding box center [399, 212] width 786 height 291
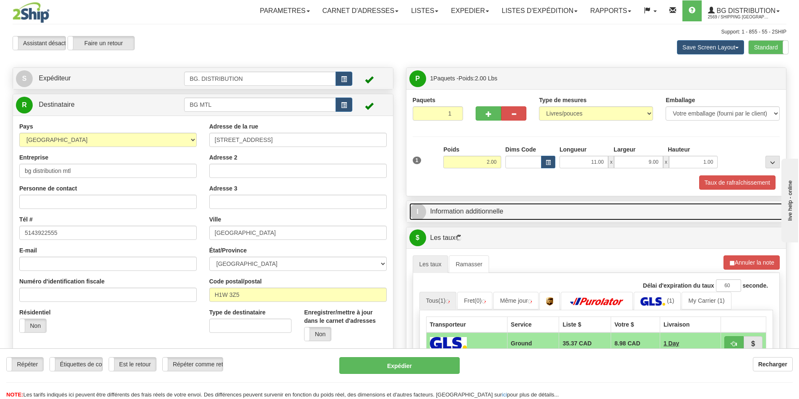
click at [516, 204] on link "I Information additionnelle" at bounding box center [596, 211] width 374 height 17
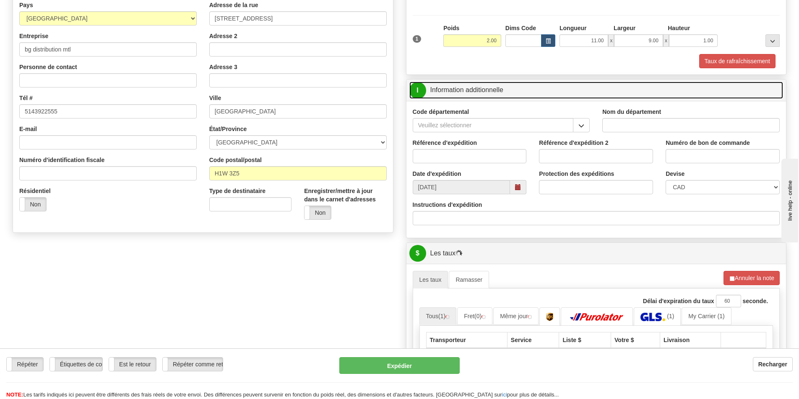
scroll to position [126, 0]
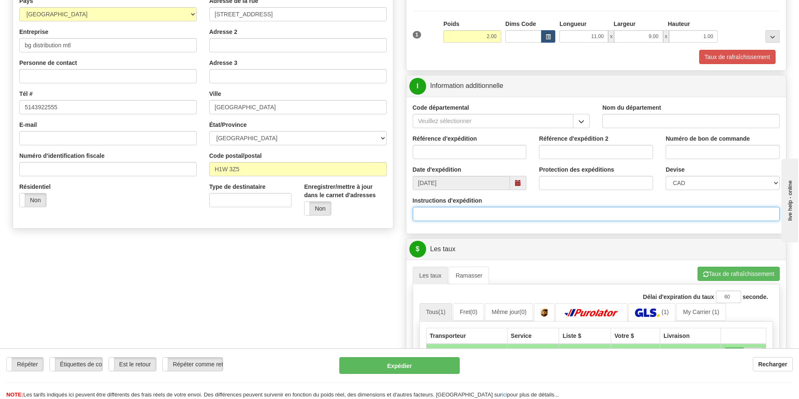
click at [581, 209] on input "Instructions d'expédition" at bounding box center [595, 214] width 367 height 14
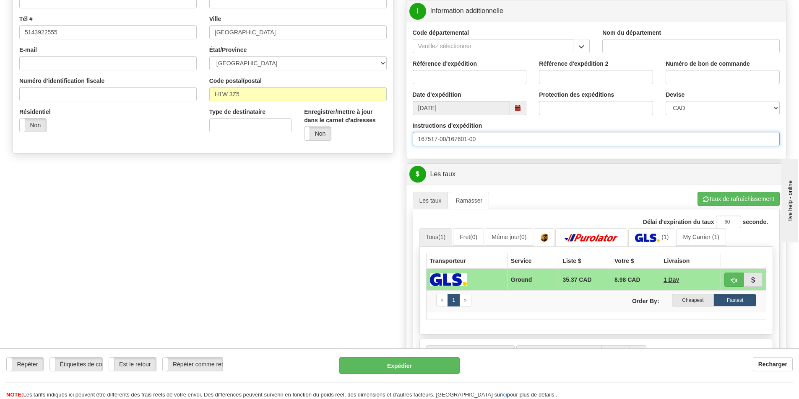
scroll to position [210, 0]
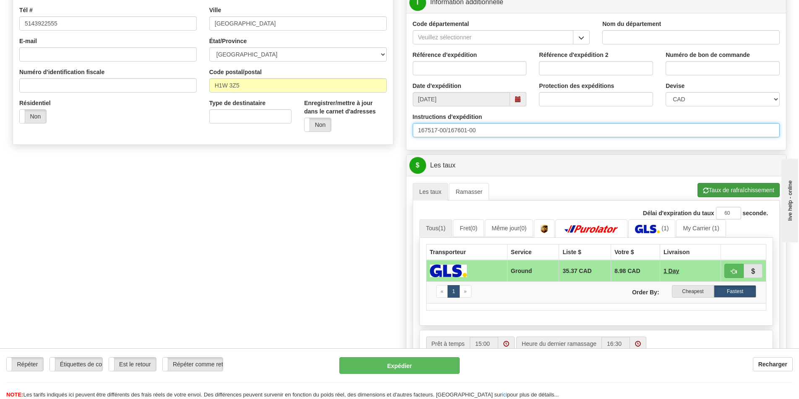
type input "167517-00/167601-00"
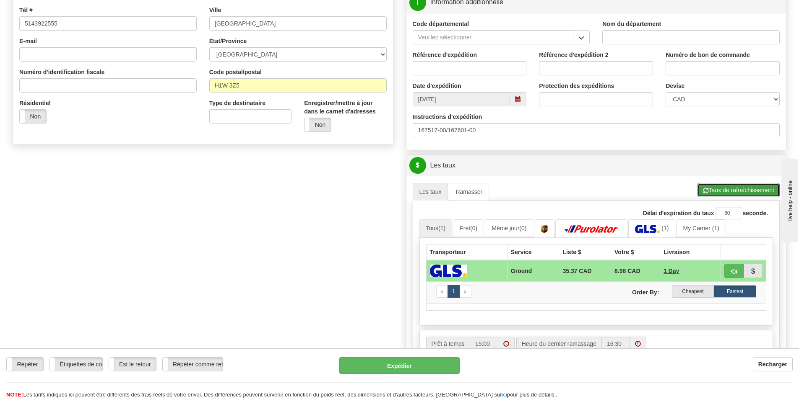
click at [728, 189] on button "Taux de rafraîchissement" at bounding box center [738, 190] width 82 height 14
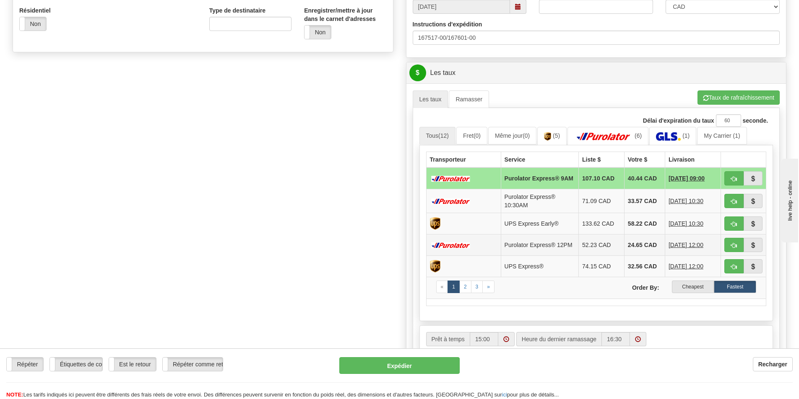
scroll to position [335, 0]
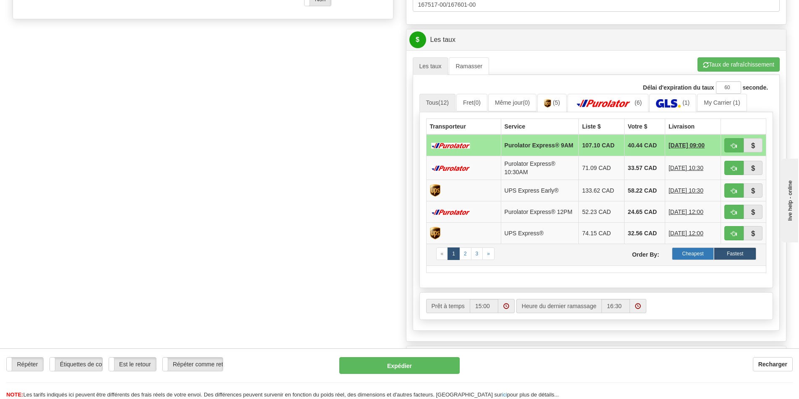
click at [695, 257] on label "Cheapest" at bounding box center [693, 254] width 42 height 13
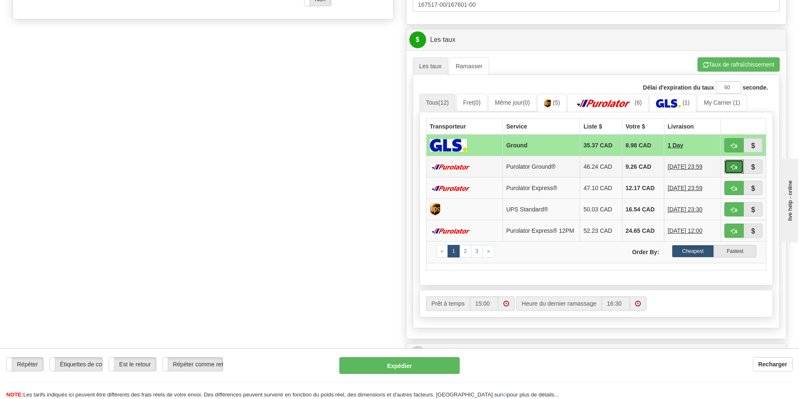
click at [730, 166] on button "button" at bounding box center [733, 167] width 19 height 14
type input "260"
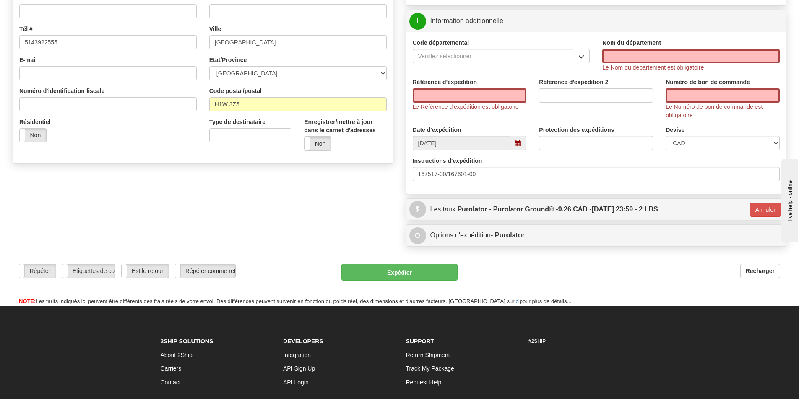
scroll to position [187, 0]
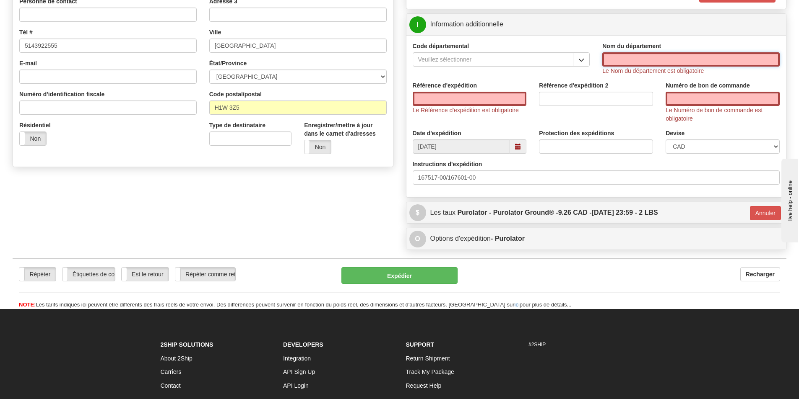
click at [676, 61] on input "Nom du département" at bounding box center [690, 59] width 177 height 14
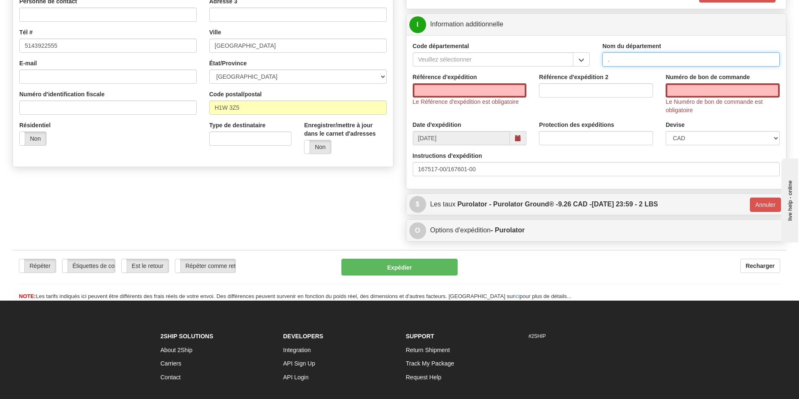
type input "."
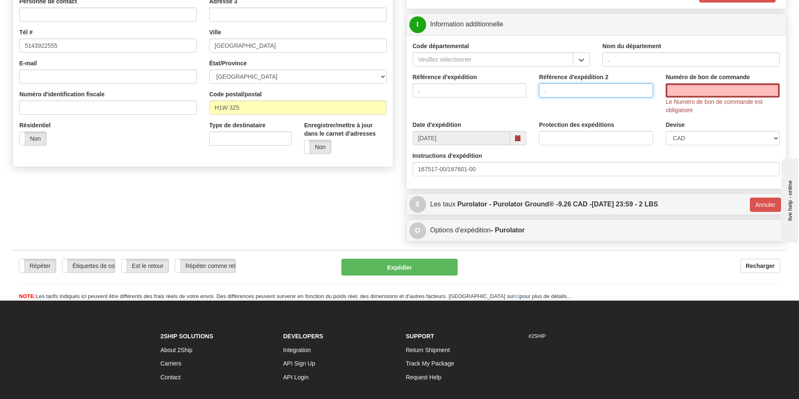
type input "."
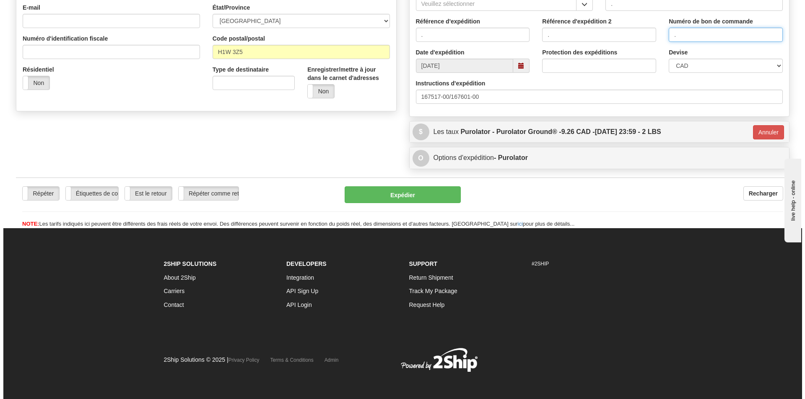
scroll to position [246, 0]
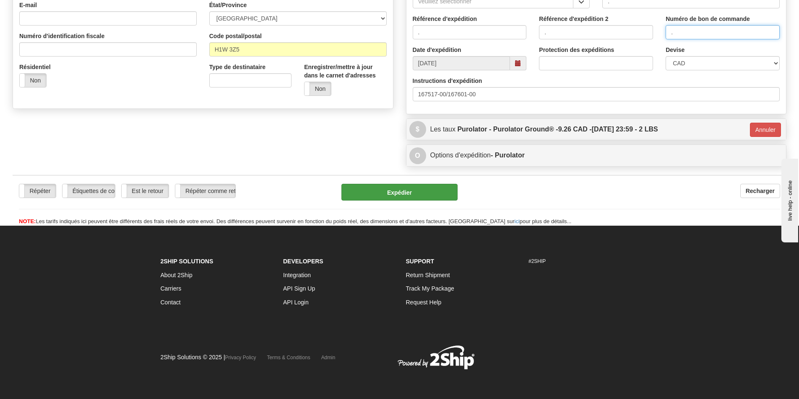
type input "."
click at [426, 189] on button "Expédier" at bounding box center [399, 192] width 116 height 17
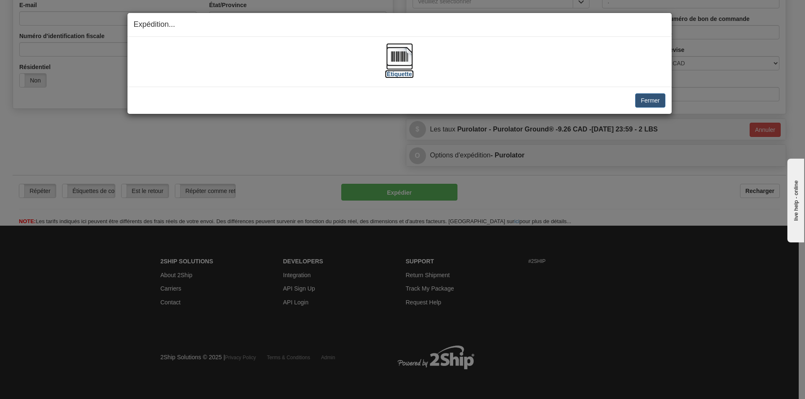
click at [402, 62] on img at bounding box center [399, 56] width 27 height 27
click at [645, 102] on button "Fermer" at bounding box center [650, 100] width 30 height 14
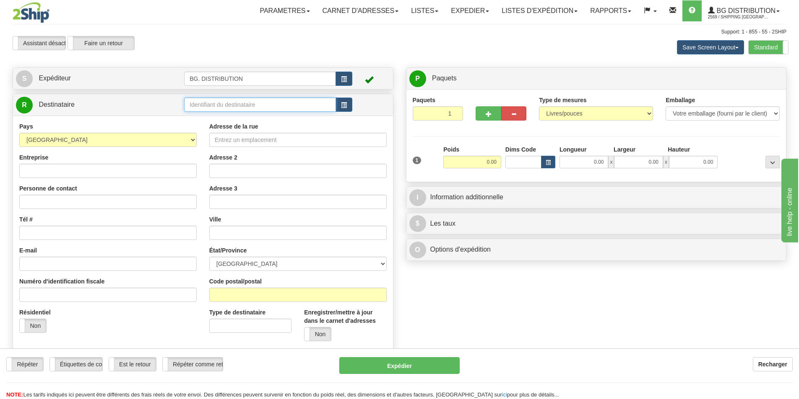
click at [224, 103] on input "text" at bounding box center [260, 105] width 152 height 14
click at [215, 128] on div "BG TOR" at bounding box center [259, 128] width 144 height 9
type input "BG TOR"
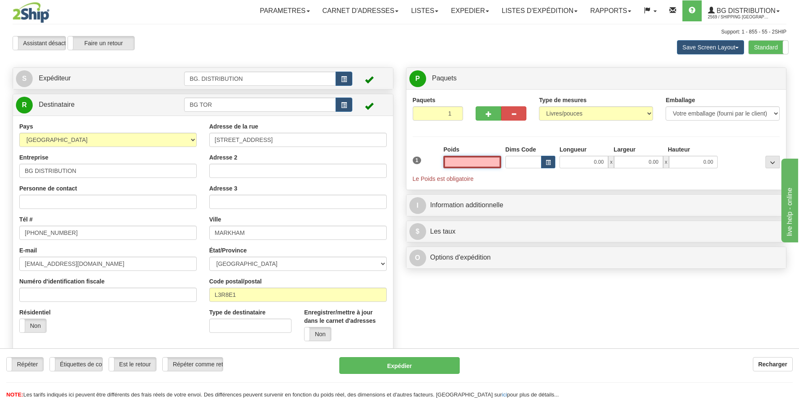
click at [477, 162] on input "text" at bounding box center [472, 162] width 58 height 13
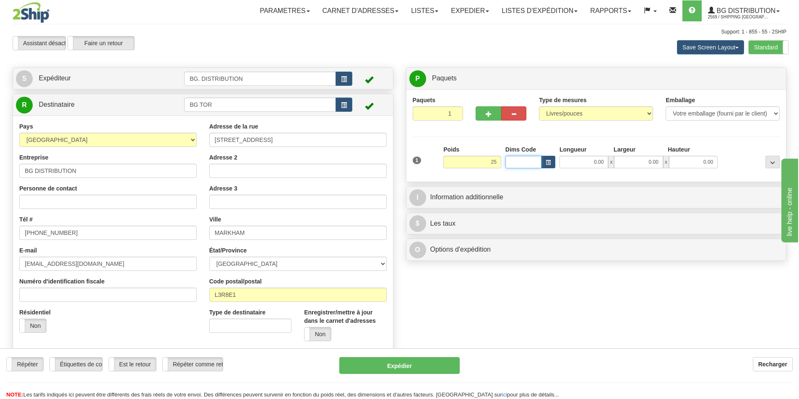
type input "25.00"
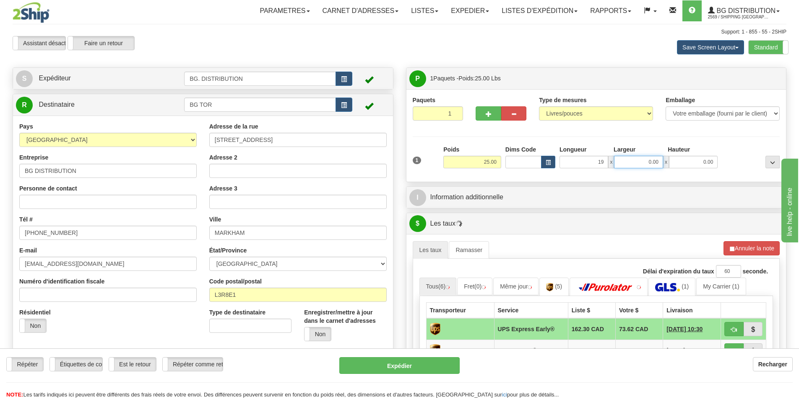
type input "19.00"
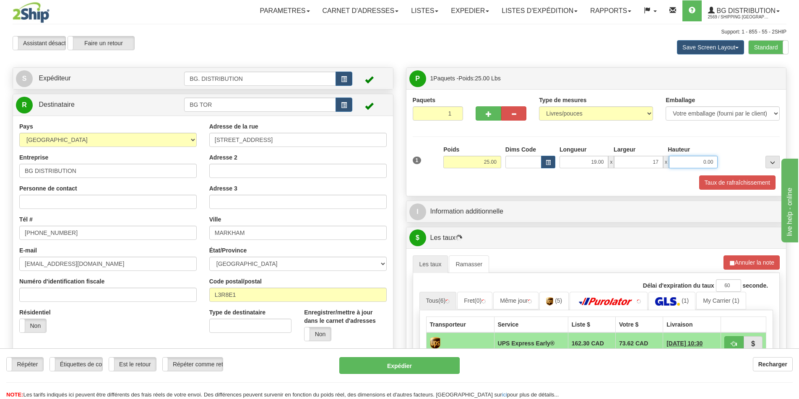
type input "17.00"
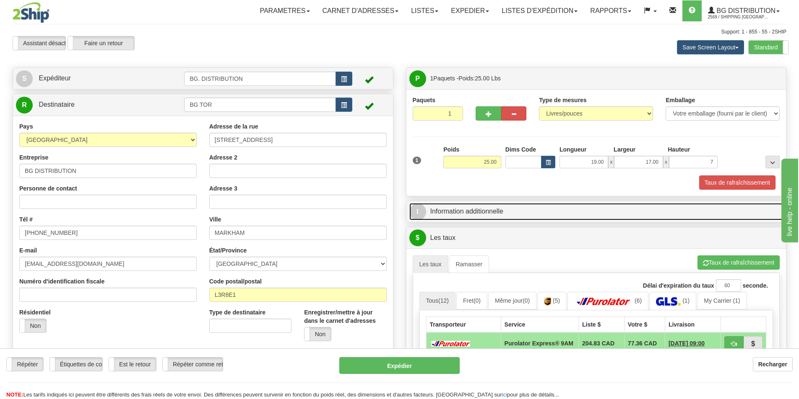
type input "7.00"
click at [438, 204] on link "I Information additionnelle" at bounding box center [596, 211] width 374 height 17
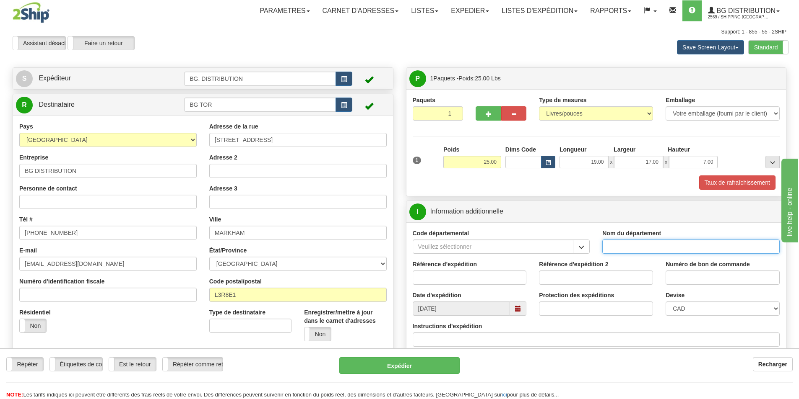
drag, startPoint x: 640, startPoint y: 257, endPoint x: 640, endPoint y: 250, distance: 7.2
click at [640, 250] on input "Nom du département" at bounding box center [690, 247] width 177 height 14
type input "."
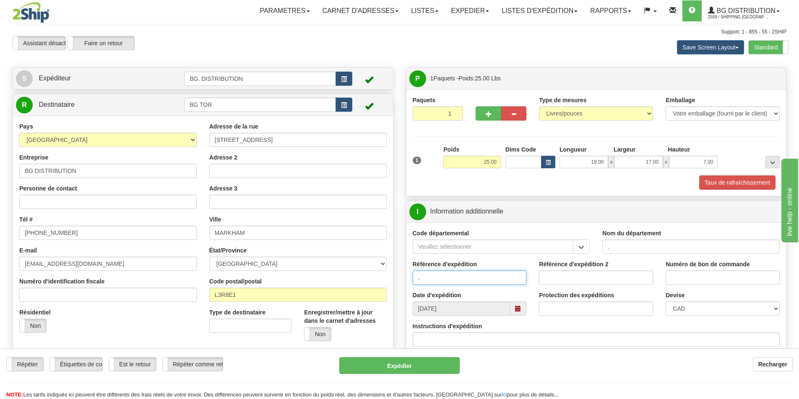
type input "."
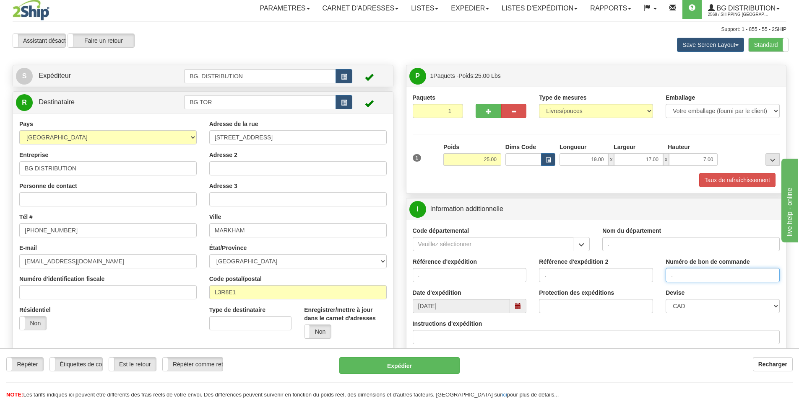
scroll to position [42, 0]
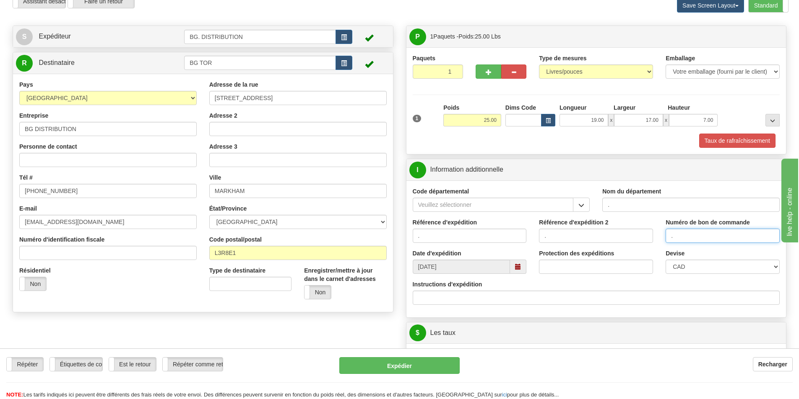
type input "."
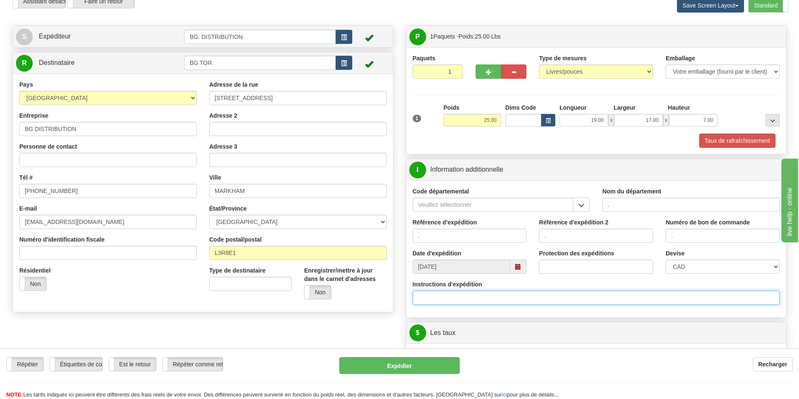
click at [475, 301] on input "Instructions d'expédition" at bounding box center [595, 298] width 367 height 14
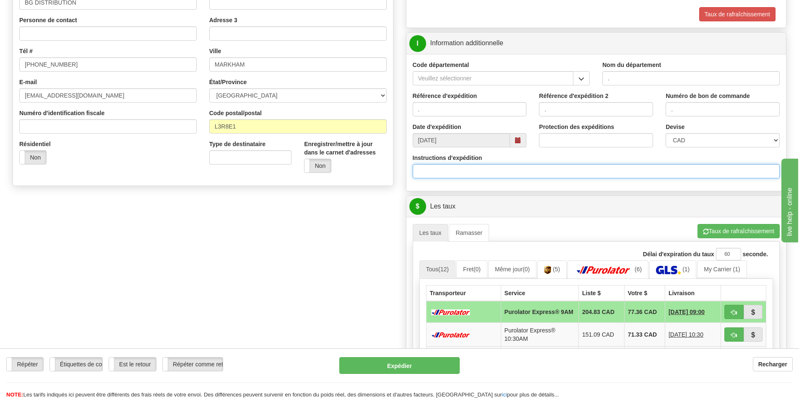
scroll to position [210, 0]
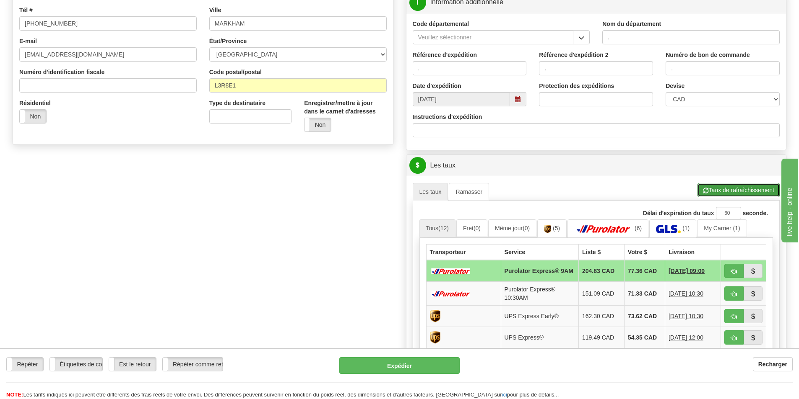
click at [722, 187] on button "Taux de rafraîchissement" at bounding box center [738, 190] width 82 height 14
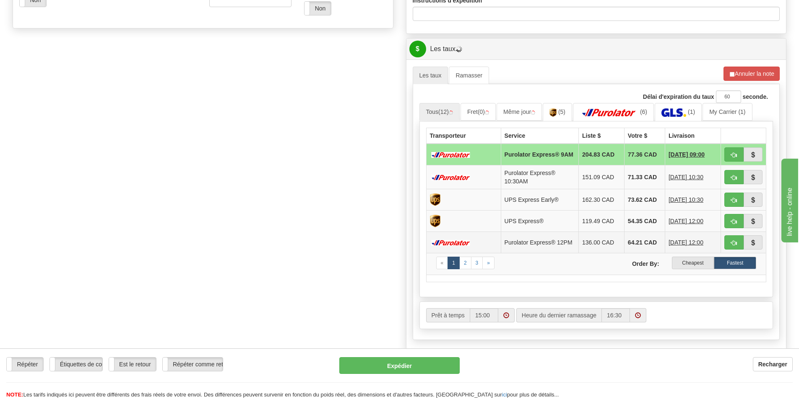
scroll to position [335, 0]
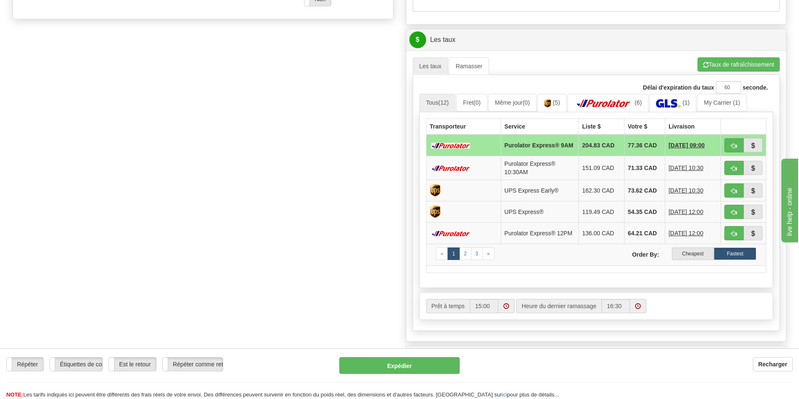
click at [690, 257] on label "Cheapest" at bounding box center [693, 254] width 42 height 13
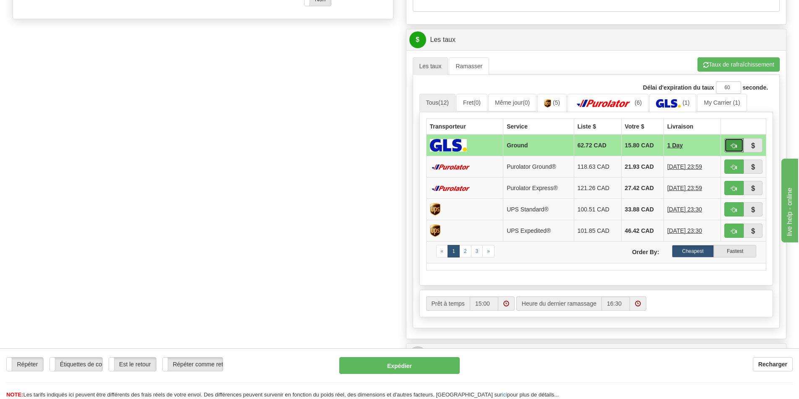
click at [733, 142] on button "button" at bounding box center [733, 145] width 19 height 14
type input "1"
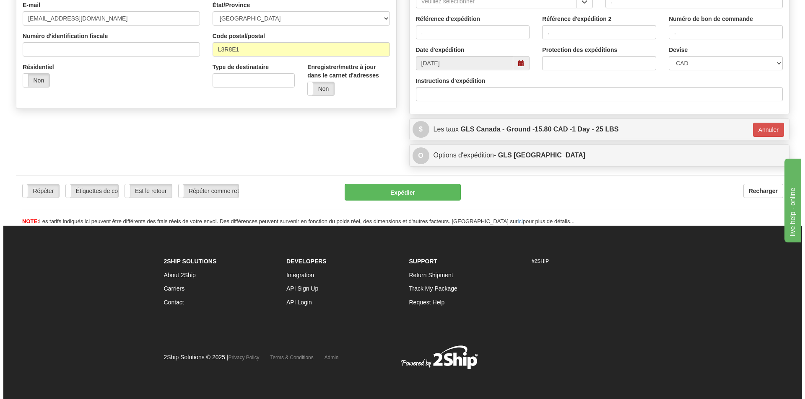
scroll to position [246, 0]
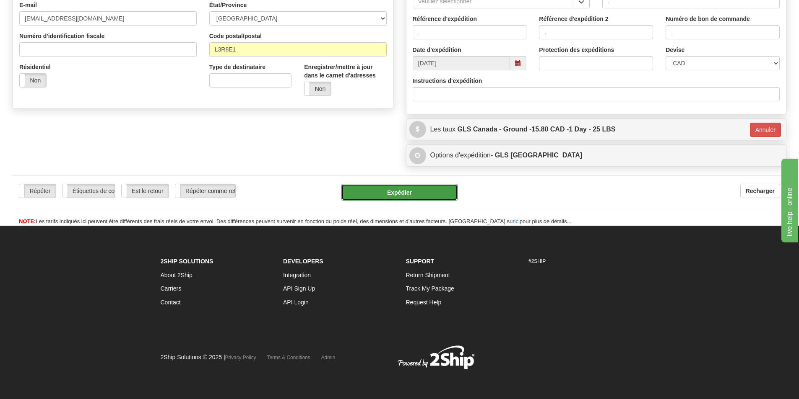
click at [403, 192] on button "Expédier" at bounding box center [399, 192] width 116 height 17
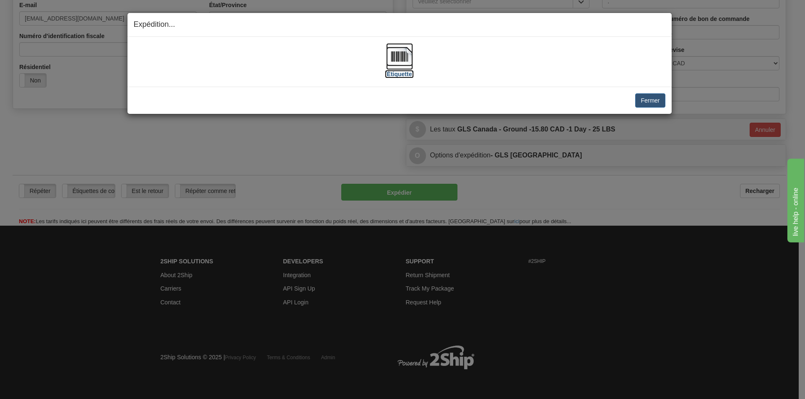
click at [403, 60] on img at bounding box center [399, 56] width 27 height 27
click at [648, 97] on button "Fermer" at bounding box center [650, 100] width 30 height 14
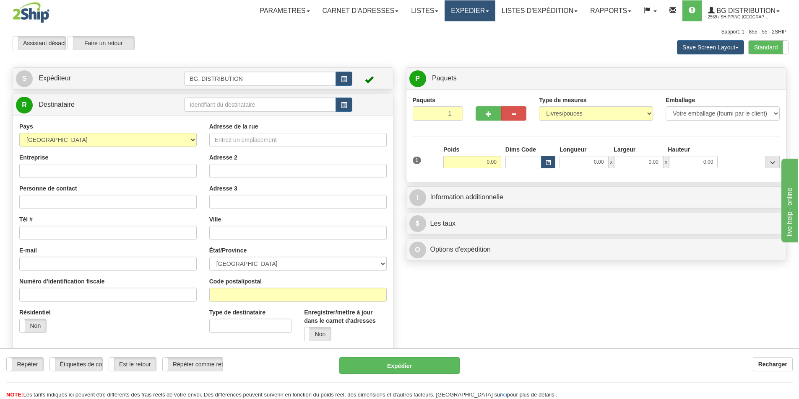
click at [466, 11] on link "Expedier" at bounding box center [469, 10] width 51 height 21
click at [503, 8] on link "LISTES D'EXPÉDITION" at bounding box center [539, 10] width 88 height 21
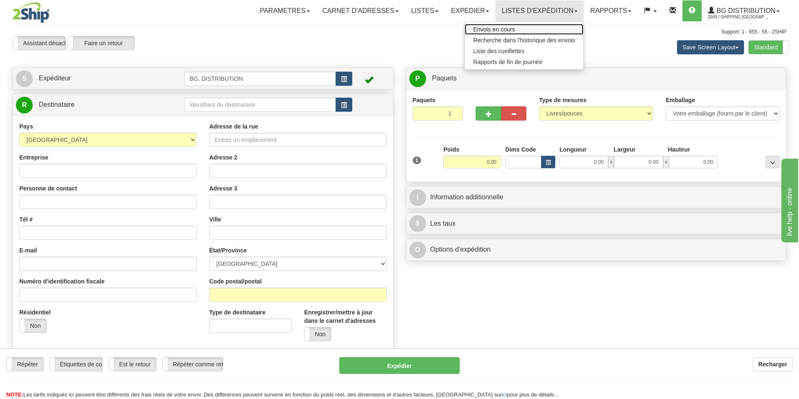
click at [498, 29] on span "Envois en cours" at bounding box center [494, 29] width 42 height 7
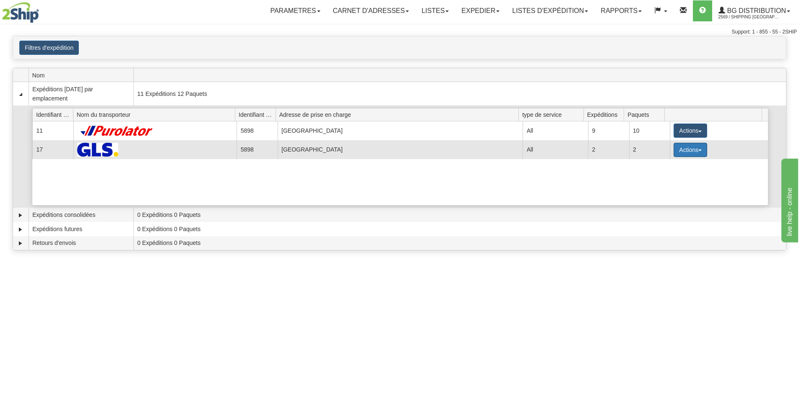
click at [693, 148] on button "Actions" at bounding box center [690, 150] width 34 height 14
click at [660, 163] on span "Détails" at bounding box center [659, 166] width 23 height 6
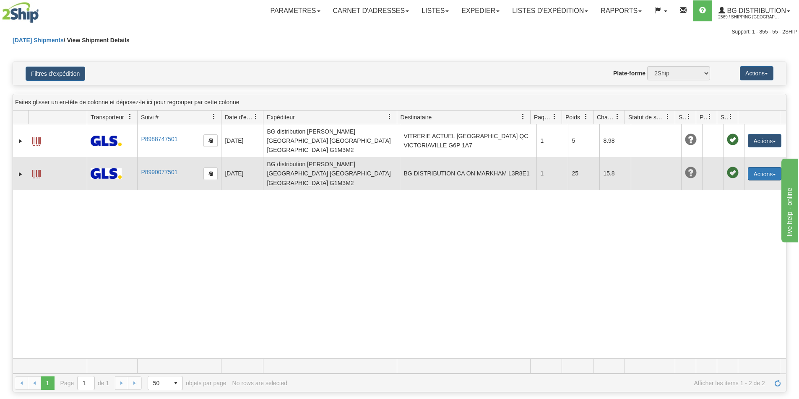
click at [767, 167] on button "Actions" at bounding box center [764, 173] width 34 height 13
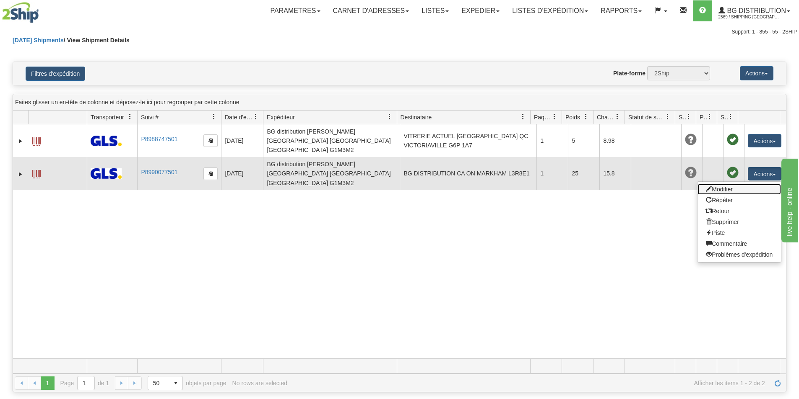
click at [711, 184] on link "Modifier" at bounding box center [738, 189] width 83 height 11
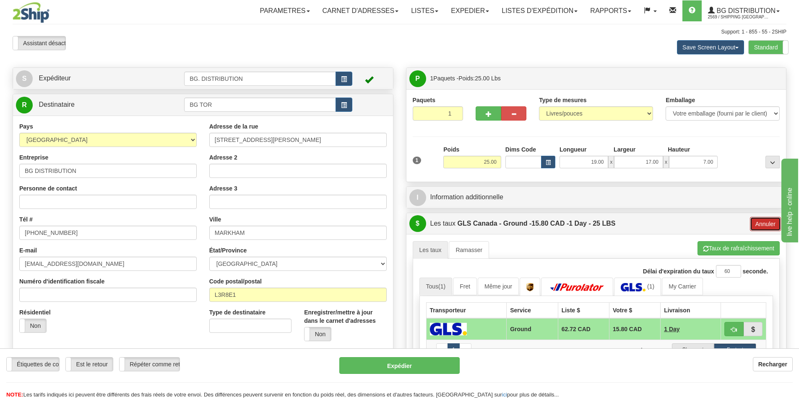
click at [757, 226] on button "Annuler" at bounding box center [764, 224] width 31 height 14
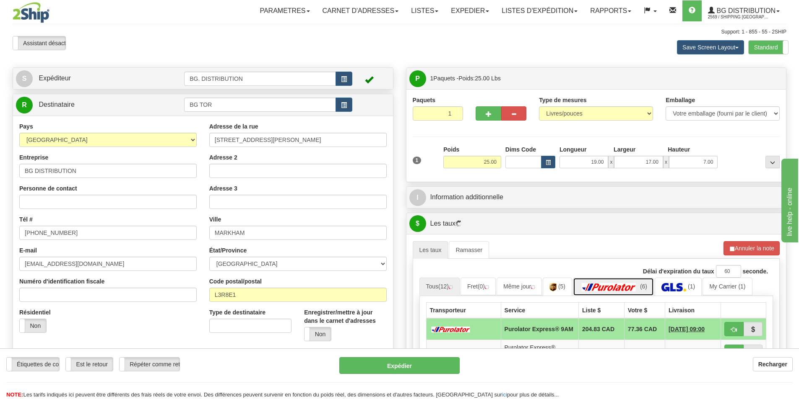
click at [616, 287] on img at bounding box center [608, 287] width 59 height 8
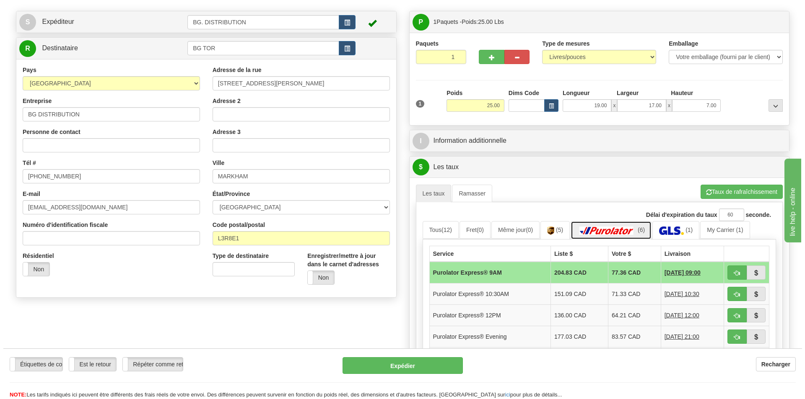
scroll to position [168, 0]
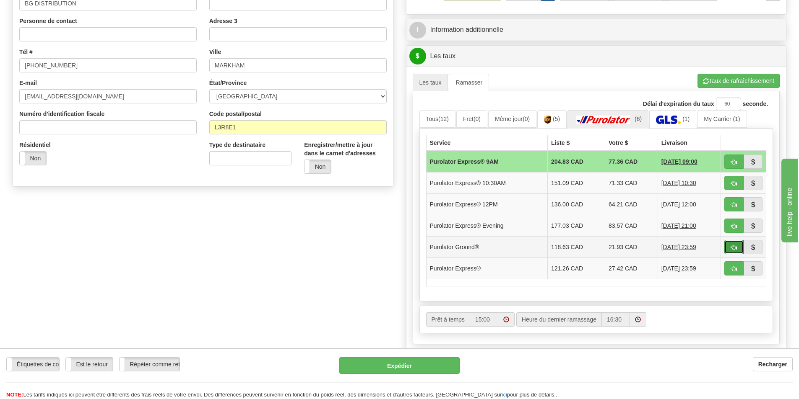
click at [729, 245] on button "button" at bounding box center [733, 247] width 19 height 14
type input "260"
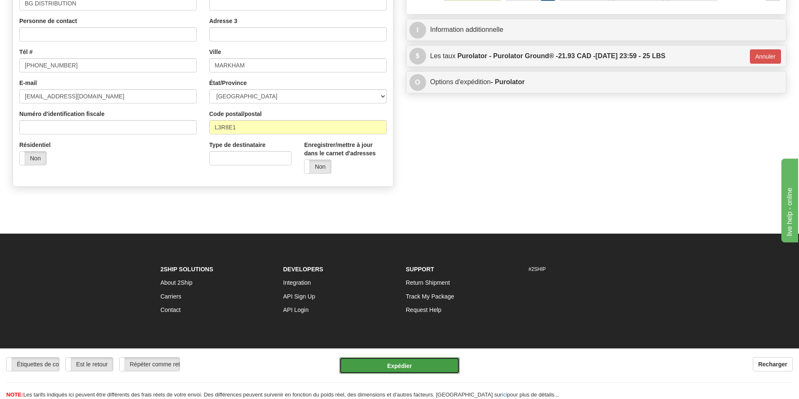
click at [394, 366] on button "Expédier" at bounding box center [399, 366] width 120 height 17
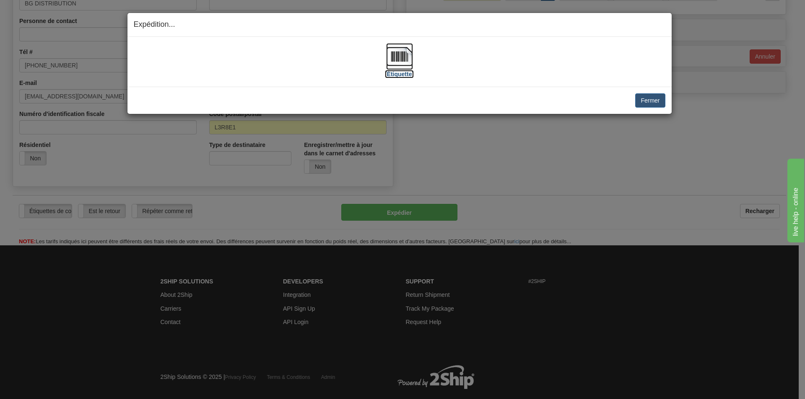
click at [401, 56] on img at bounding box center [399, 56] width 27 height 27
click at [651, 102] on button "Fermer" at bounding box center [650, 100] width 30 height 14
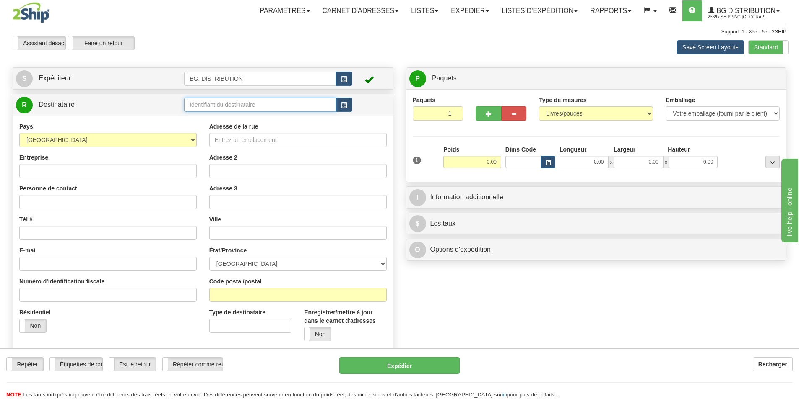
click at [200, 101] on input "text" at bounding box center [260, 105] width 152 height 14
type input "20066"
click button "Supprimer" at bounding box center [0, 0] width 0 height 0
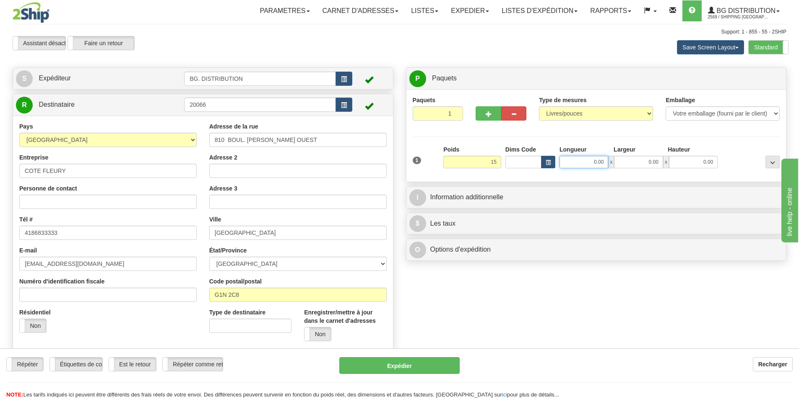
type input "15.00"
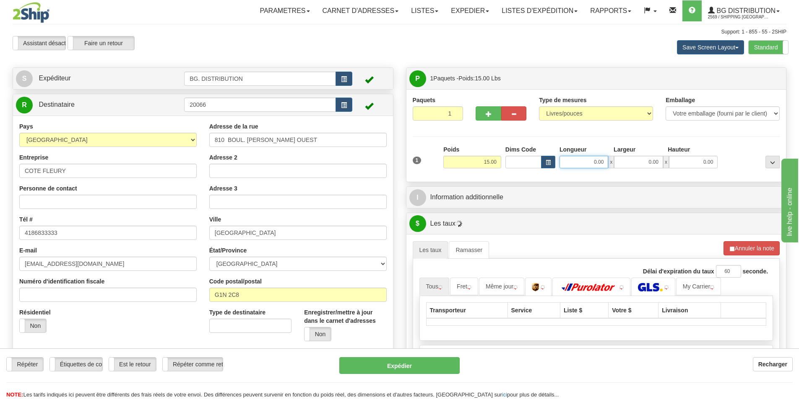
drag, startPoint x: 579, startPoint y: 167, endPoint x: 567, endPoint y: 179, distance: 16.9
click at [579, 167] on input "0.00" at bounding box center [583, 162] width 49 height 13
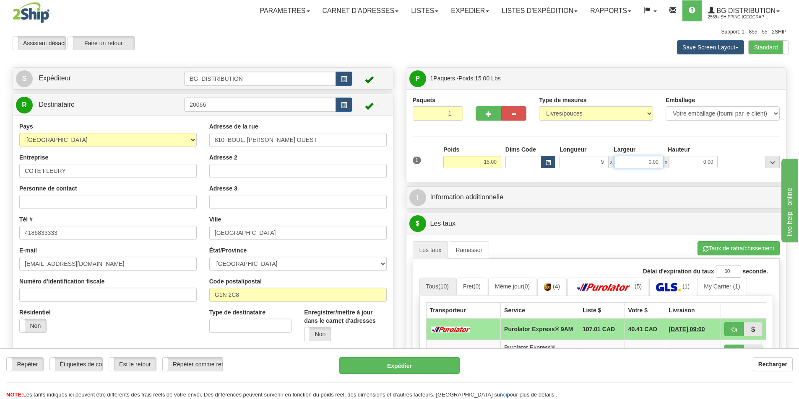
type input "9.00"
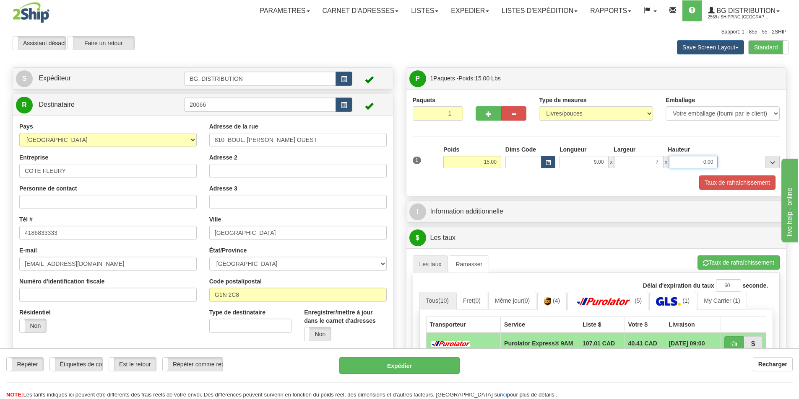
type input "7.00"
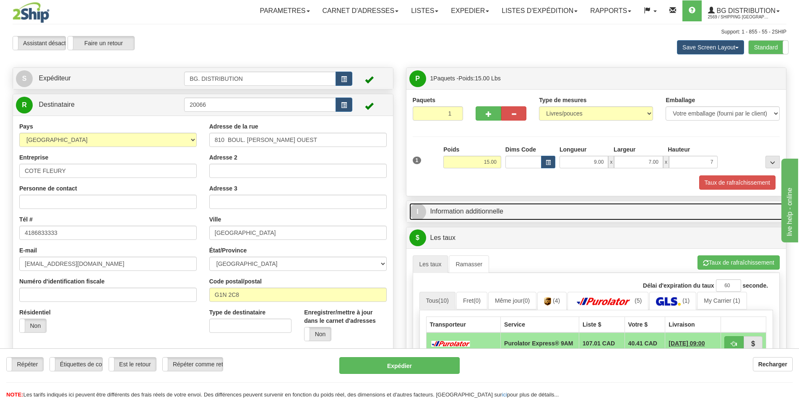
type input "7.00"
click at [552, 214] on link "I Information additionnelle" at bounding box center [596, 211] width 374 height 17
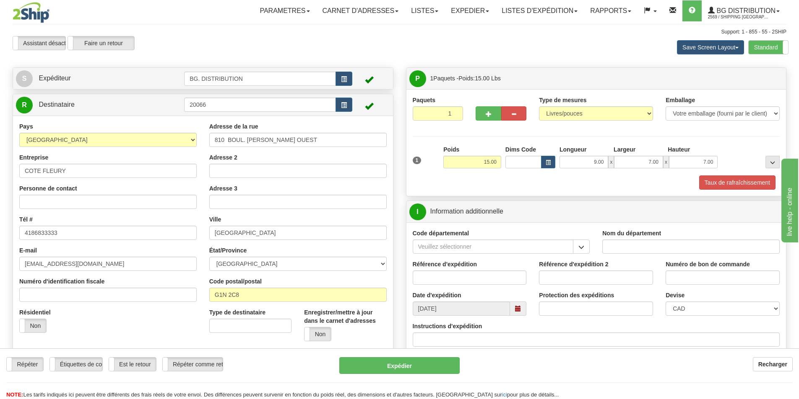
click at [653, 256] on div "Nom du département" at bounding box center [691, 244] width 190 height 31
click at [652, 252] on input "Nom du département" at bounding box center [690, 247] width 177 height 14
type input "."
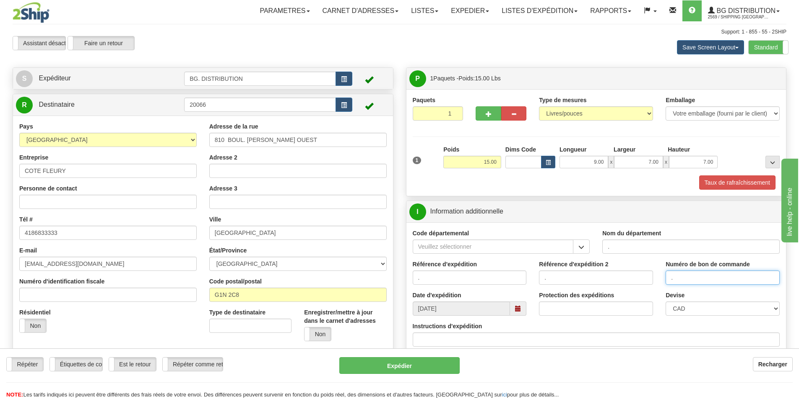
type input "."
click at [476, 346] on input "Instructions d'expédition" at bounding box center [595, 340] width 367 height 14
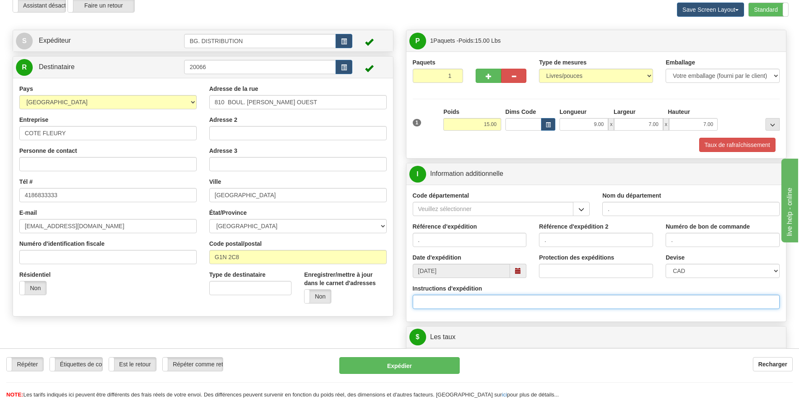
scroll to position [84, 0]
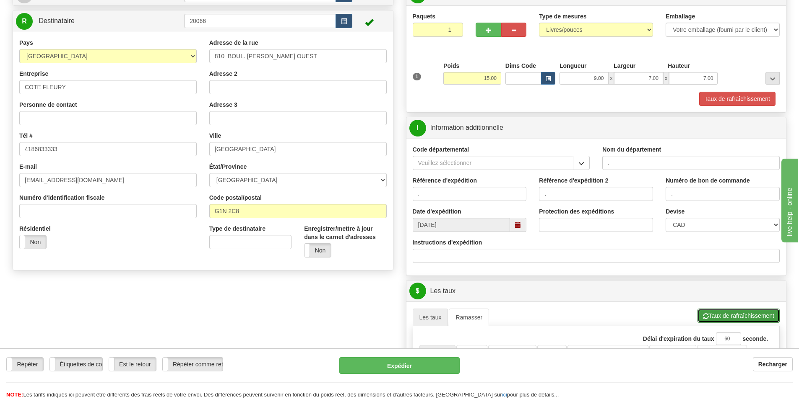
click at [727, 313] on button "Taux de rafraîchissement" at bounding box center [738, 316] width 82 height 14
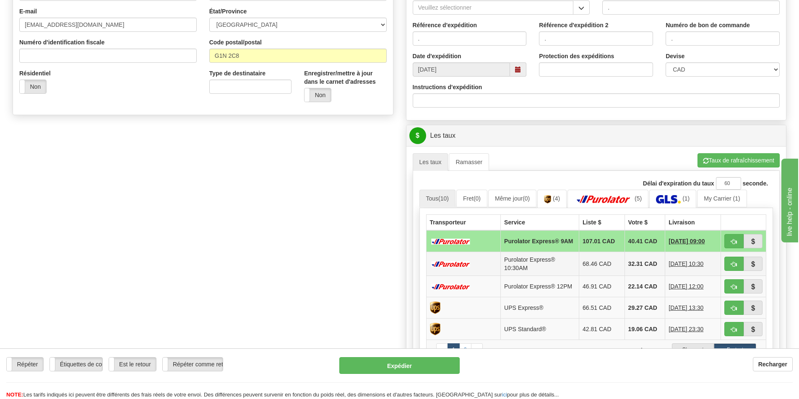
scroll to position [252, 0]
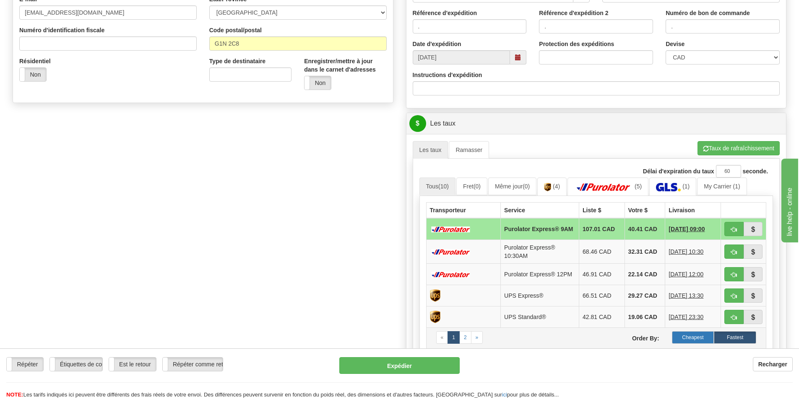
click at [692, 336] on label "Cheapest" at bounding box center [693, 338] width 42 height 13
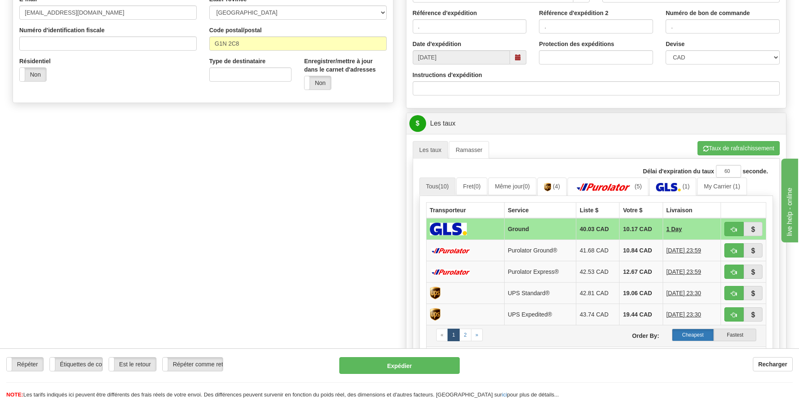
click at [690, 330] on label "Cheapest" at bounding box center [693, 335] width 42 height 13
click at [734, 252] on span "button" at bounding box center [734, 251] width 6 height 5
type input "260"
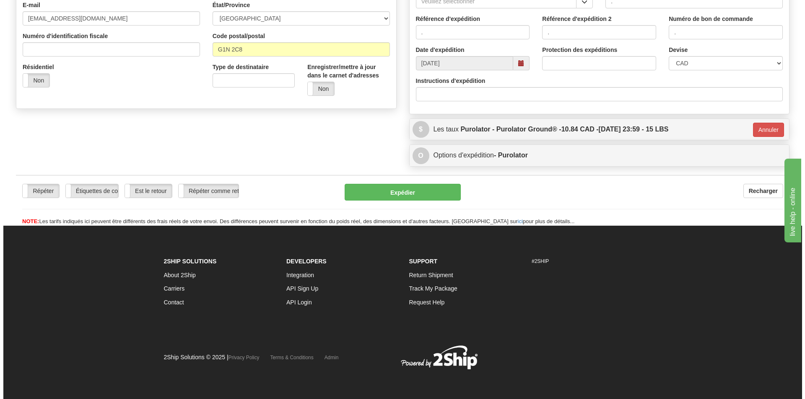
scroll to position [246, 0]
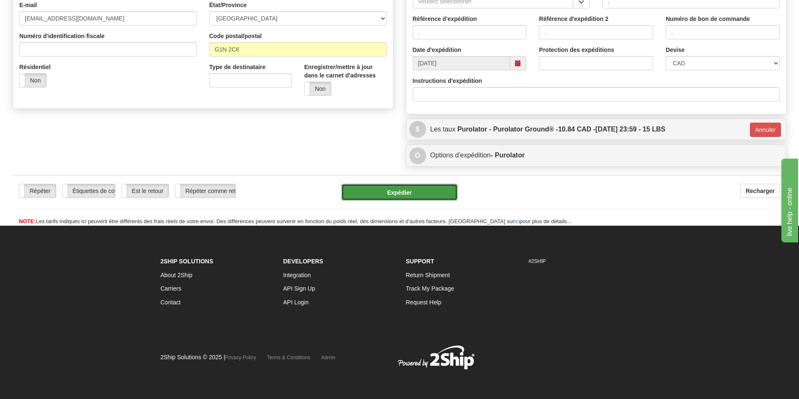
click at [379, 189] on button "Expédier" at bounding box center [399, 192] width 116 height 17
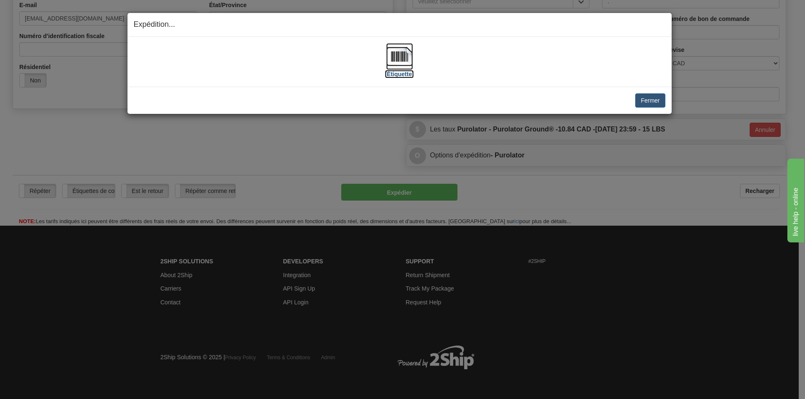
click at [392, 61] on img at bounding box center [399, 56] width 27 height 27
click at [655, 98] on button "Fermer" at bounding box center [650, 100] width 30 height 14
